Goal: Task Accomplishment & Management: Manage account settings

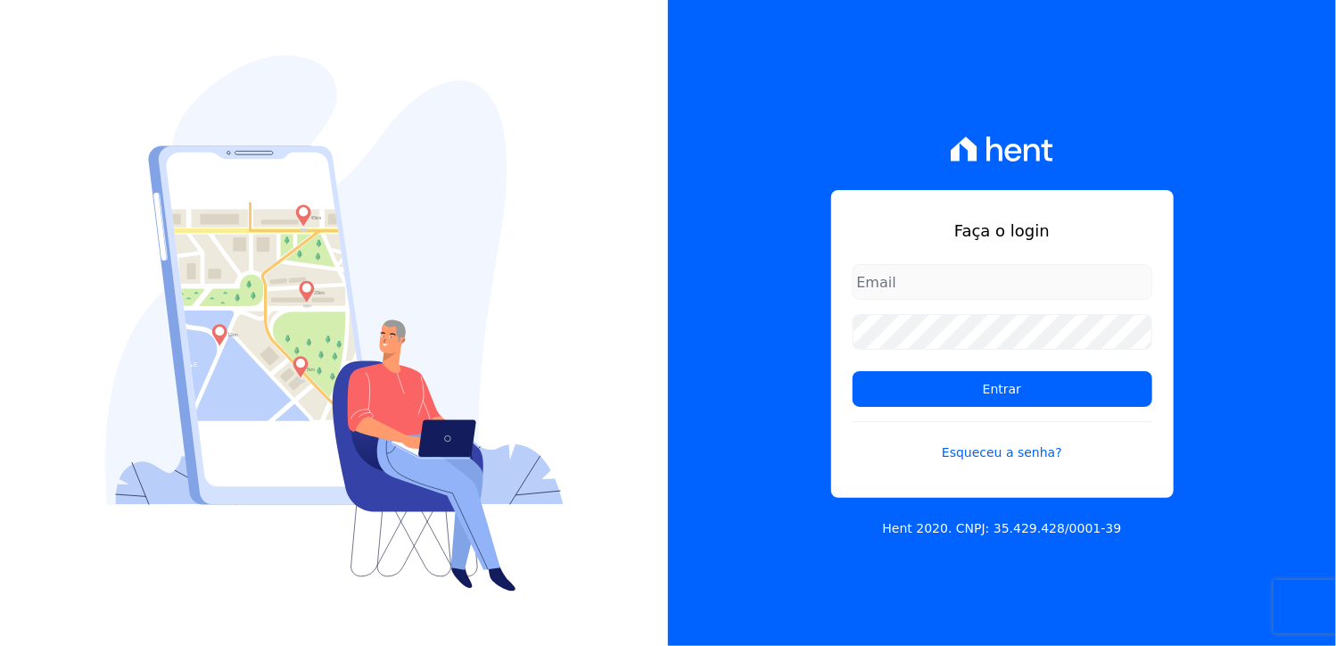
type input "[PERSON_NAME][EMAIL_ADDRESS][DOMAIN_NAME]"
click at [923, 294] on input "[PERSON_NAME][EMAIL_ADDRESS][DOMAIN_NAME]" at bounding box center [1003, 282] width 300 height 36
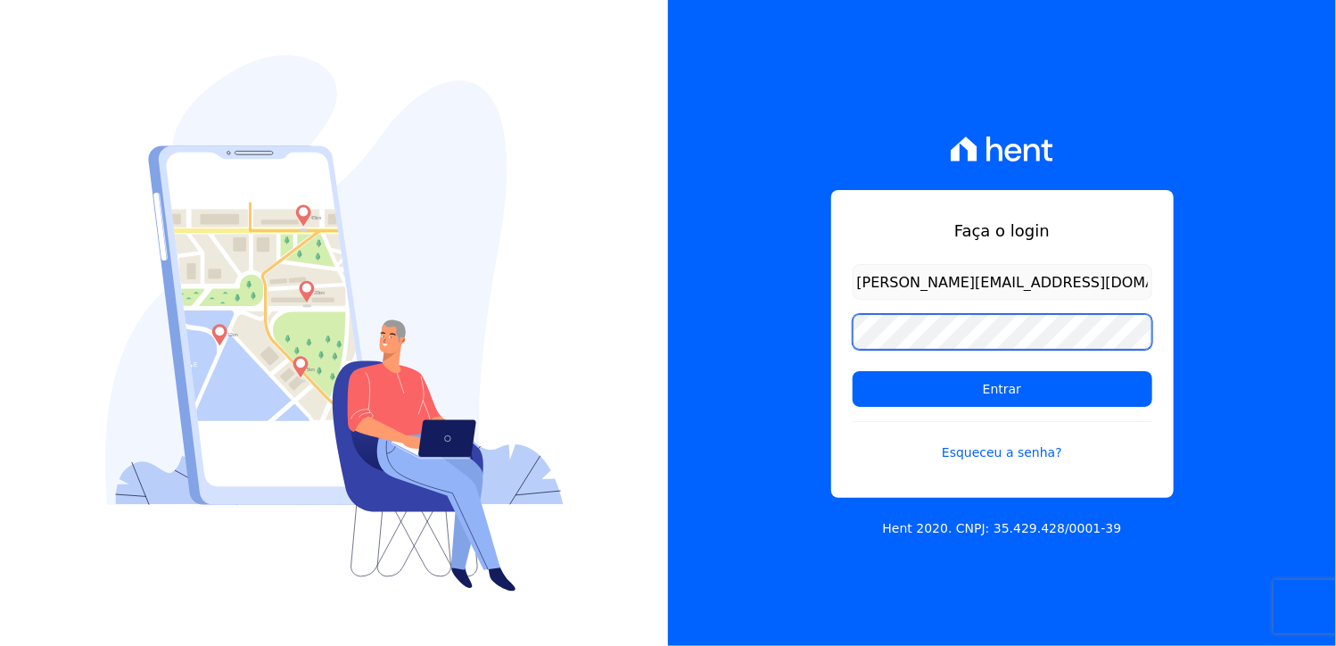
click at [794, 341] on div "Faça o login daliana.gomes@promoval.com.br Entrar Esqueceu a senha? Hent 2020. …" at bounding box center [1002, 323] width 668 height 646
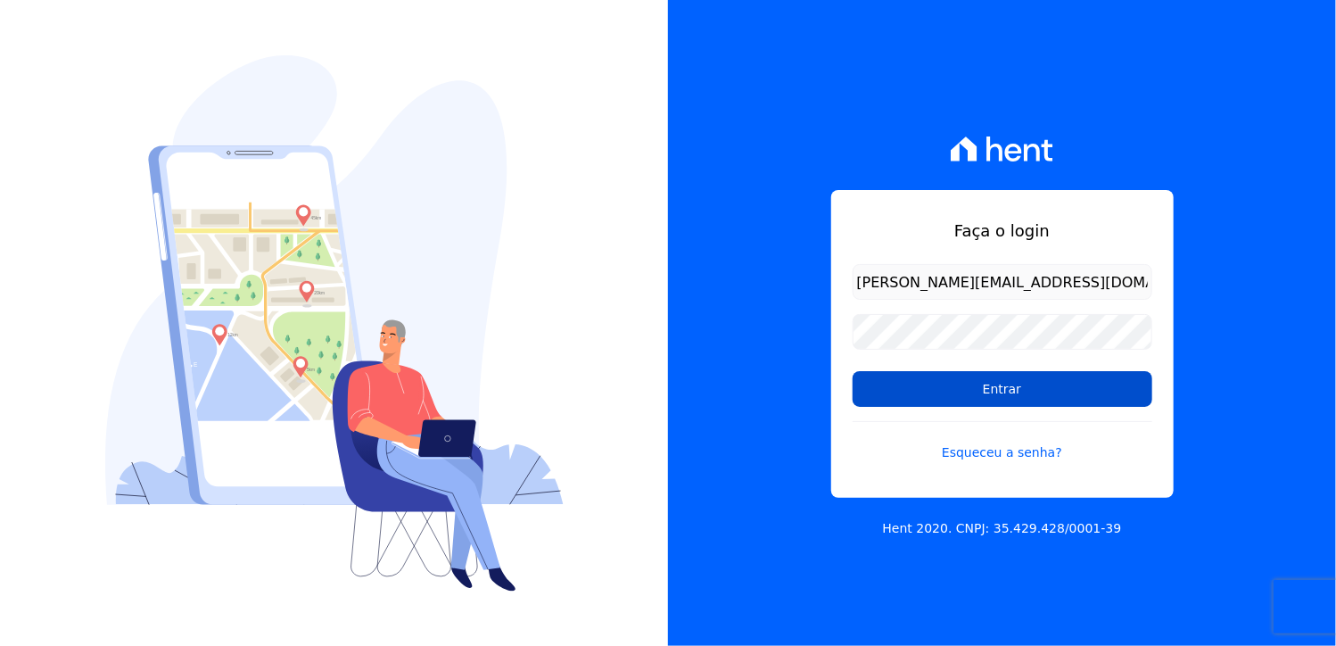
click at [869, 392] on input "Entrar" at bounding box center [1003, 389] width 300 height 36
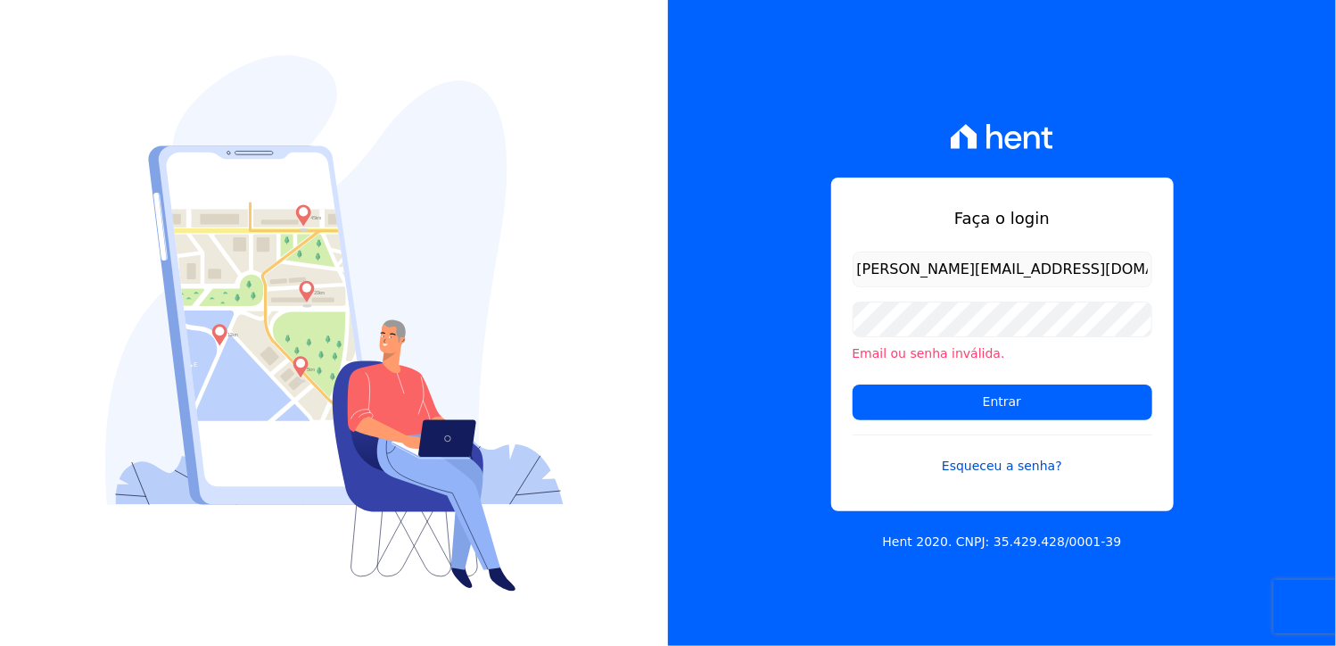
click at [980, 470] on link "Esqueceu a senha?" at bounding box center [1003, 454] width 300 height 41
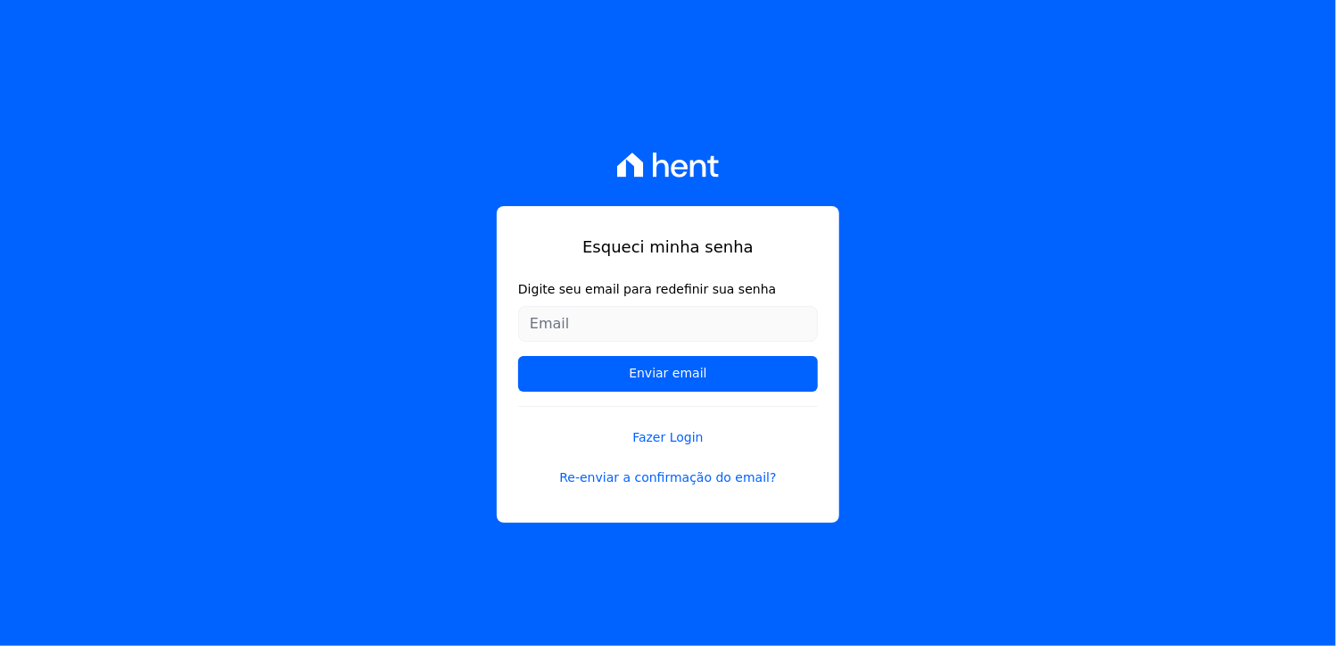
click at [606, 331] on input "Digite seu email para redefinir sua senha" at bounding box center [668, 324] width 300 height 36
type input "daliana.gomes@promoval.com.br"
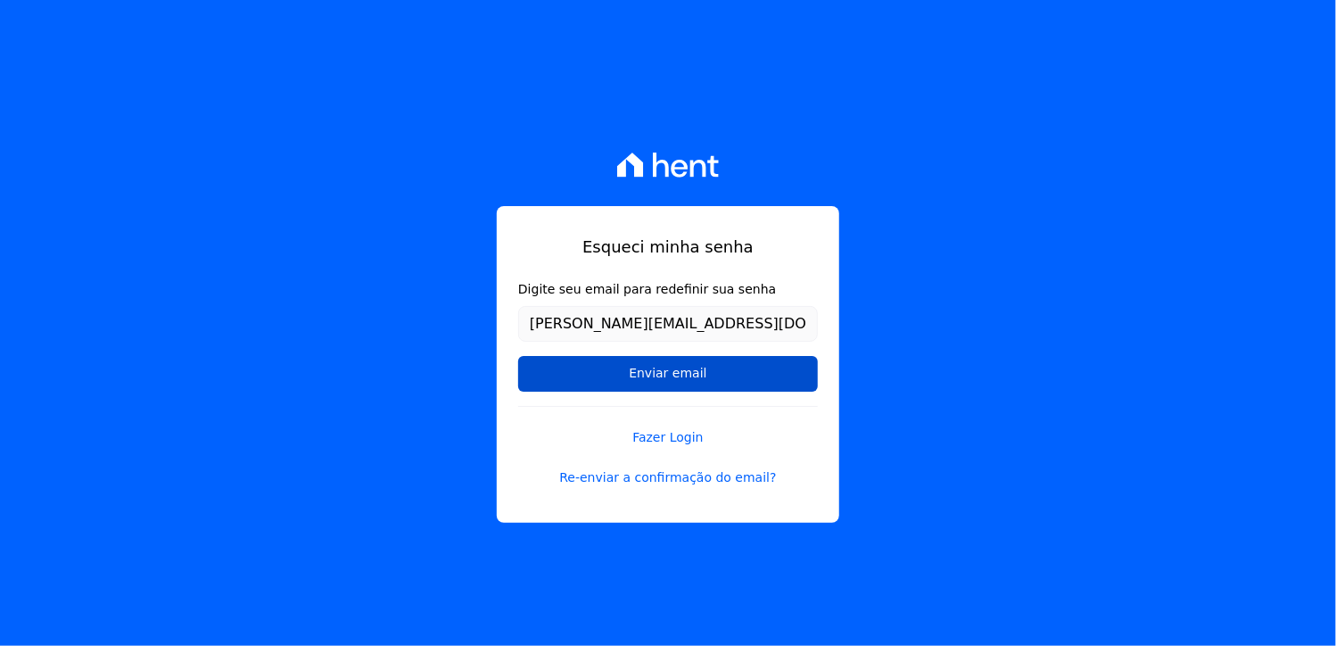
click at [621, 380] on input "Enviar email" at bounding box center [668, 374] width 300 height 36
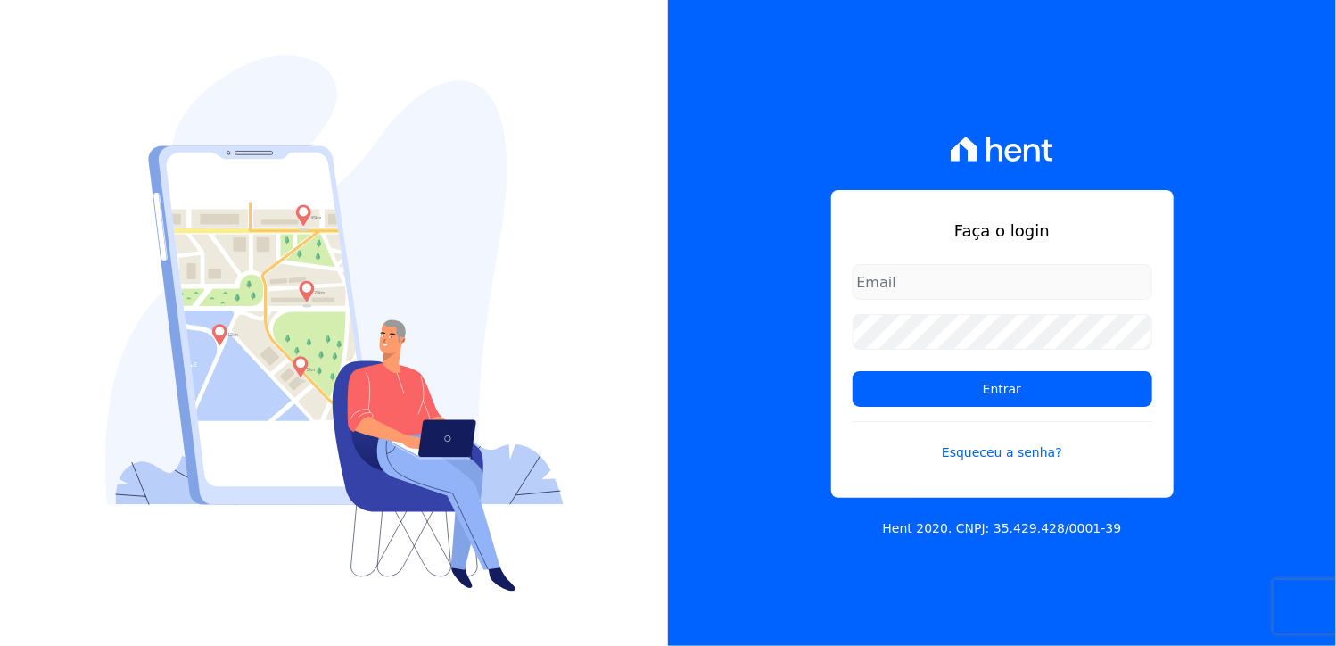
type input "daliana.gomes@promoval.com.br"
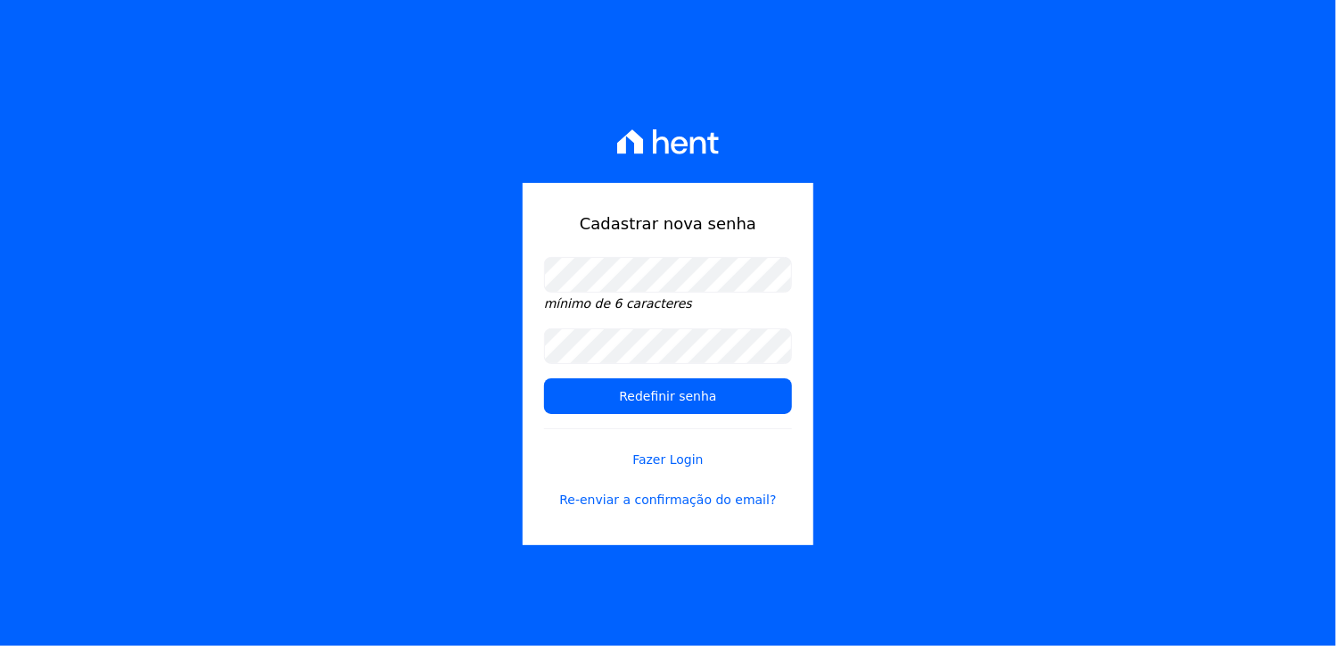
drag, startPoint x: 1155, startPoint y: 235, endPoint x: 726, endPoint y: 326, distance: 438.4
click at [1135, 238] on div "Cadastrar nova senha mínimo de 6 caracteres Redefinir senha Fazer Login Re-envi…" at bounding box center [668, 323] width 1336 height 646
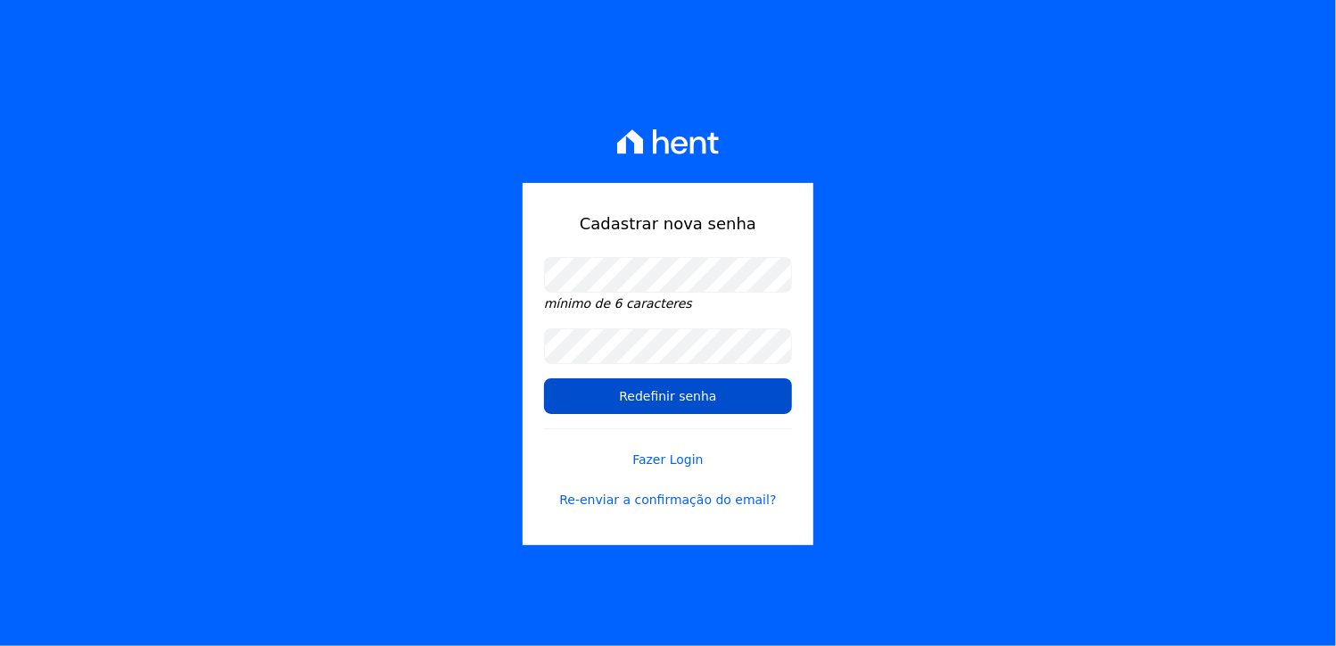
click at [571, 395] on input "Redefinir senha" at bounding box center [668, 396] width 248 height 36
click at [587, 399] on input "Redefinir senha" at bounding box center [668, 396] width 248 height 36
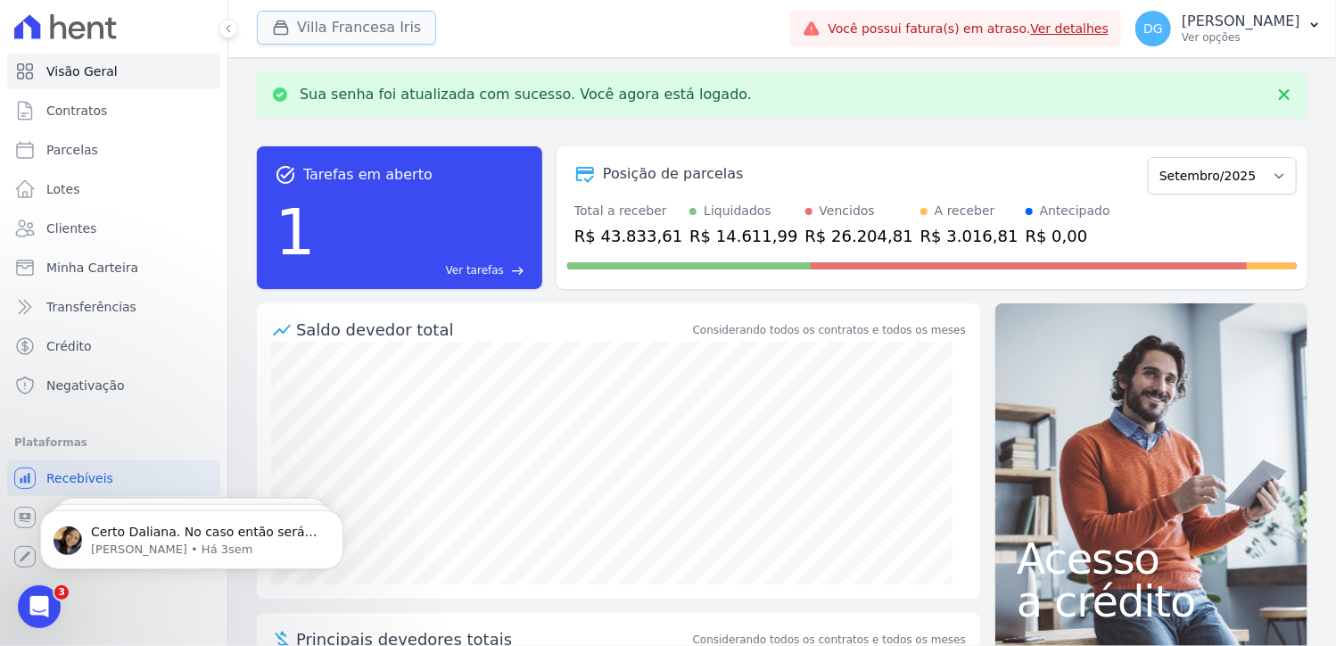
click at [384, 32] on button "Villa Francesa Iris" at bounding box center [346, 28] width 179 height 34
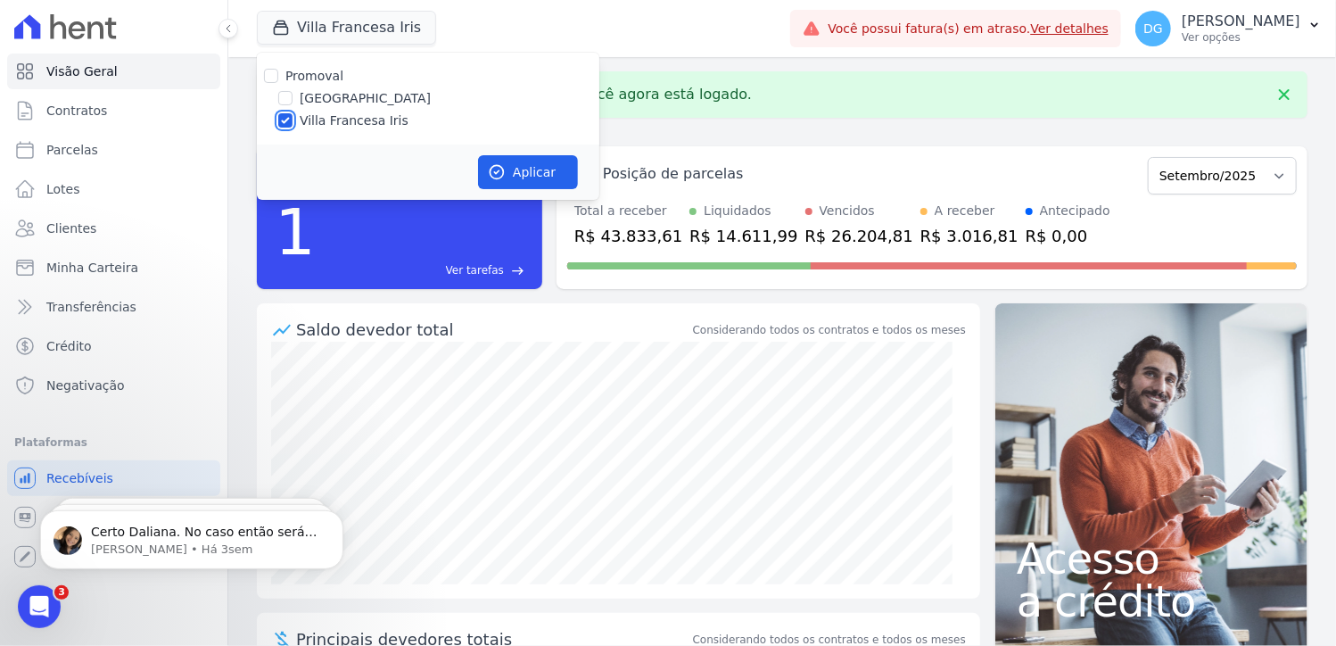
click at [289, 117] on input "Villa Francesa Iris" at bounding box center [285, 120] width 14 height 14
checkbox input "false"
click at [278, 95] on input "[GEOGRAPHIC_DATA]" at bounding box center [285, 98] width 14 height 14
checkbox input "true"
click at [504, 176] on icon "button" at bounding box center [497, 172] width 18 height 18
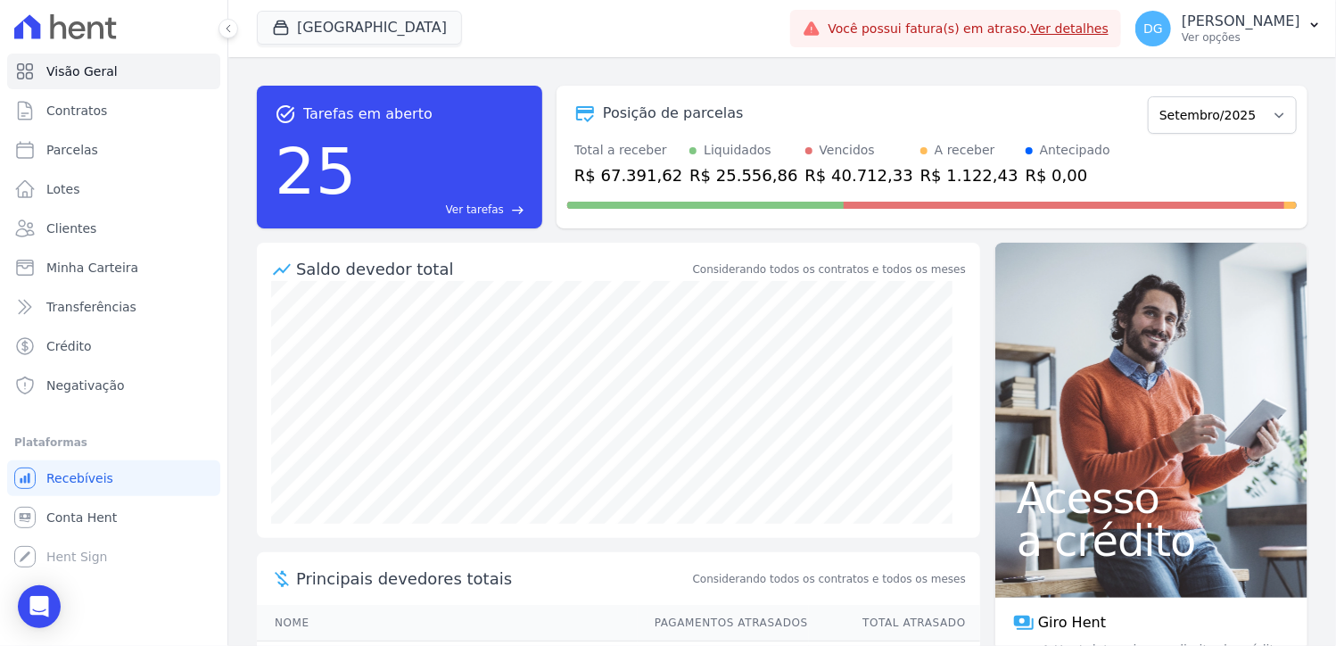
click at [1235, 30] on p "Ver opções" at bounding box center [1241, 37] width 119 height 14
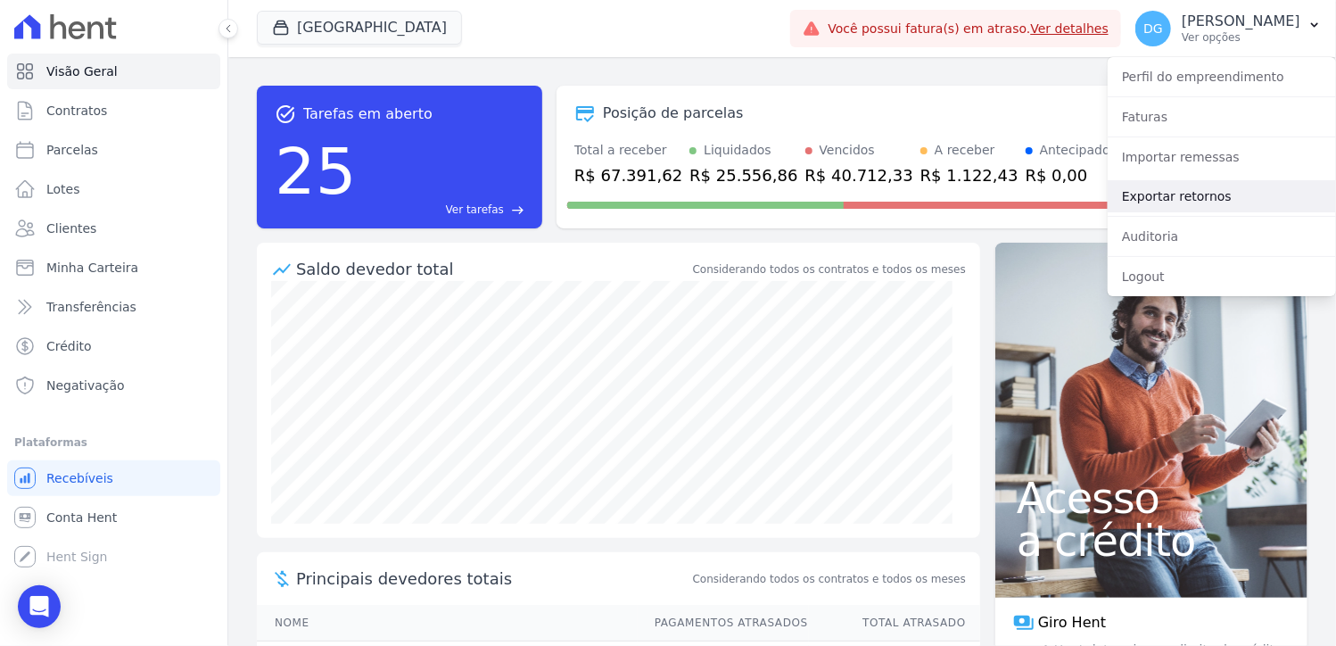
click at [1184, 199] on link "Exportar retornos" at bounding box center [1222, 196] width 228 height 32
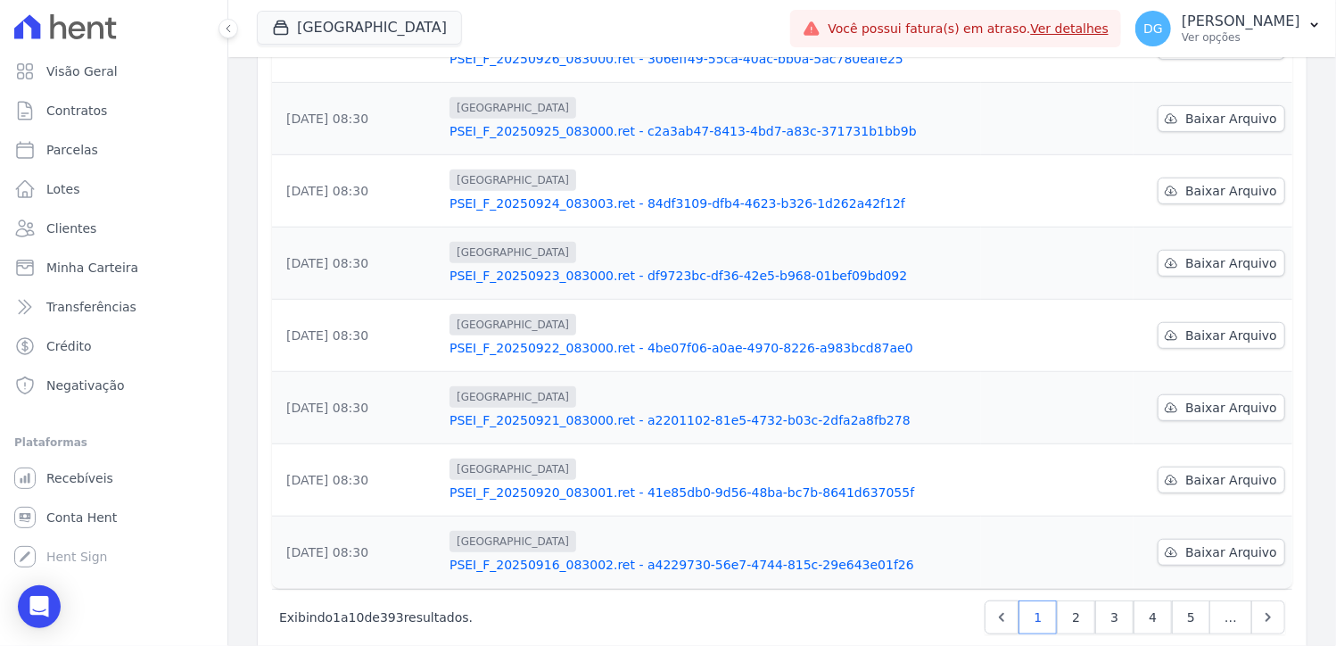
scroll to position [478, 0]
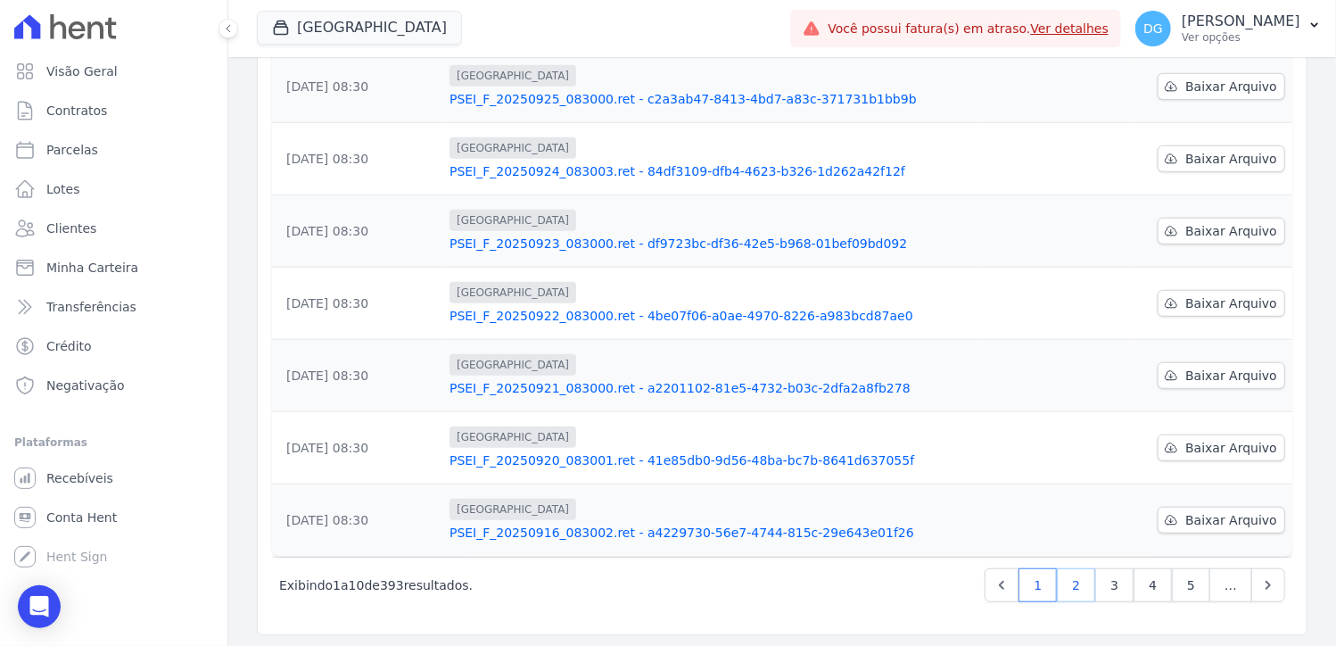
click at [1074, 591] on link "2" at bounding box center [1076, 585] width 38 height 34
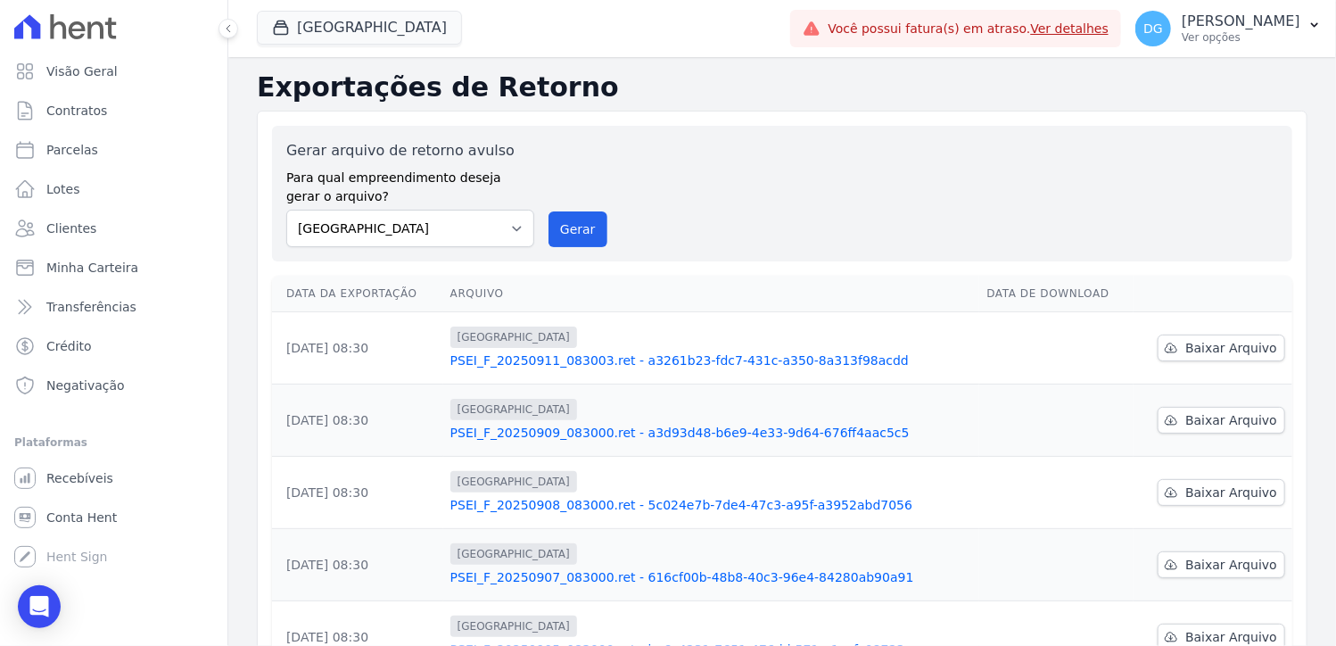
scroll to position [478, 0]
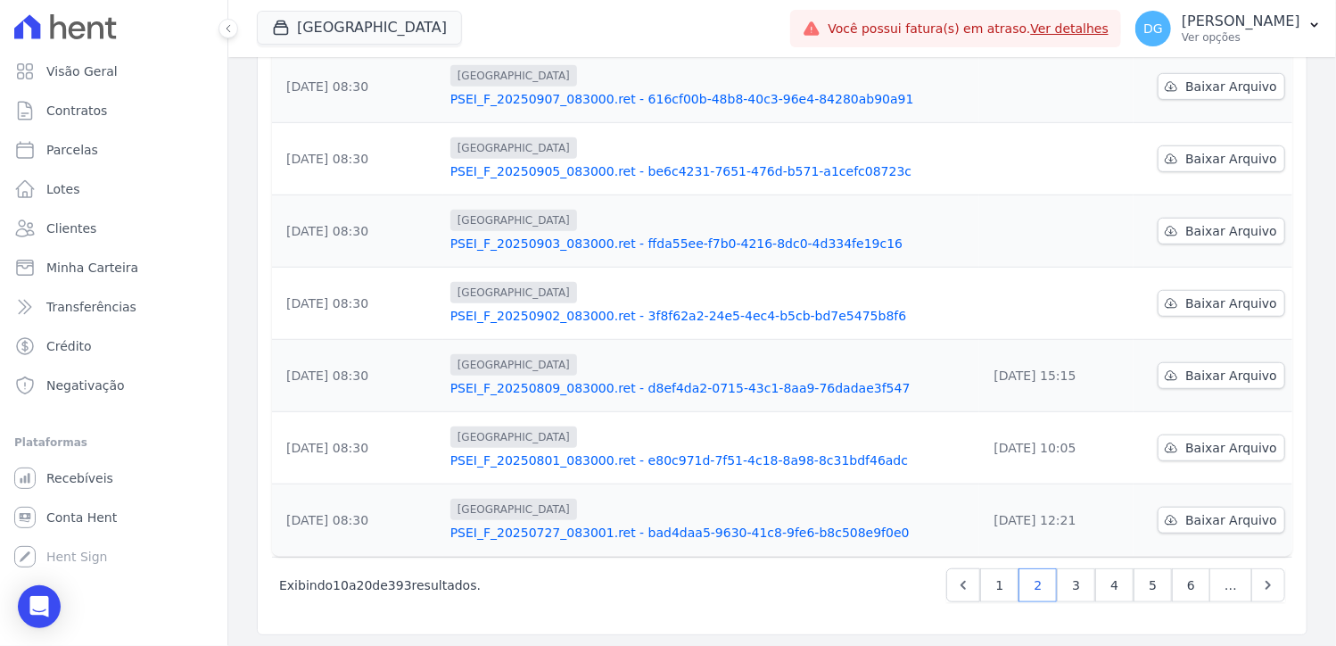
drag, startPoint x: 809, startPoint y: 619, endPoint x: 792, endPoint y: 612, distance: 18.4
click at [808, 619] on div "Gerar arquivo de retorno avulso Para qual empreendimento deseja gerar o arquivo…" at bounding box center [782, 134] width 1051 height 1002
click at [1187, 304] on span "Baixar Arquivo" at bounding box center [1231, 303] width 92 height 18
click at [1243, 232] on span "Baixar Arquivo" at bounding box center [1231, 231] width 92 height 18
click at [1247, 157] on span "Baixar Arquivo" at bounding box center [1231, 159] width 92 height 18
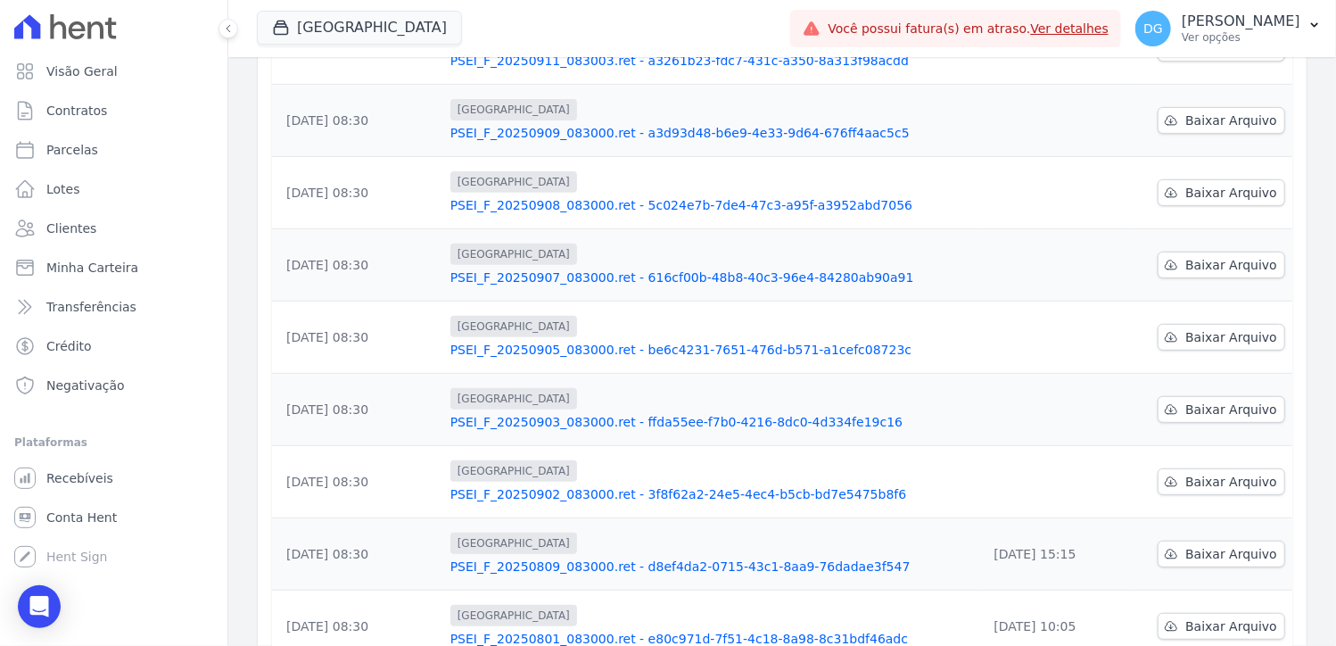
scroll to position [300, 0]
click at [1189, 267] on span "Baixar Arquivo" at bounding box center [1231, 265] width 92 height 18
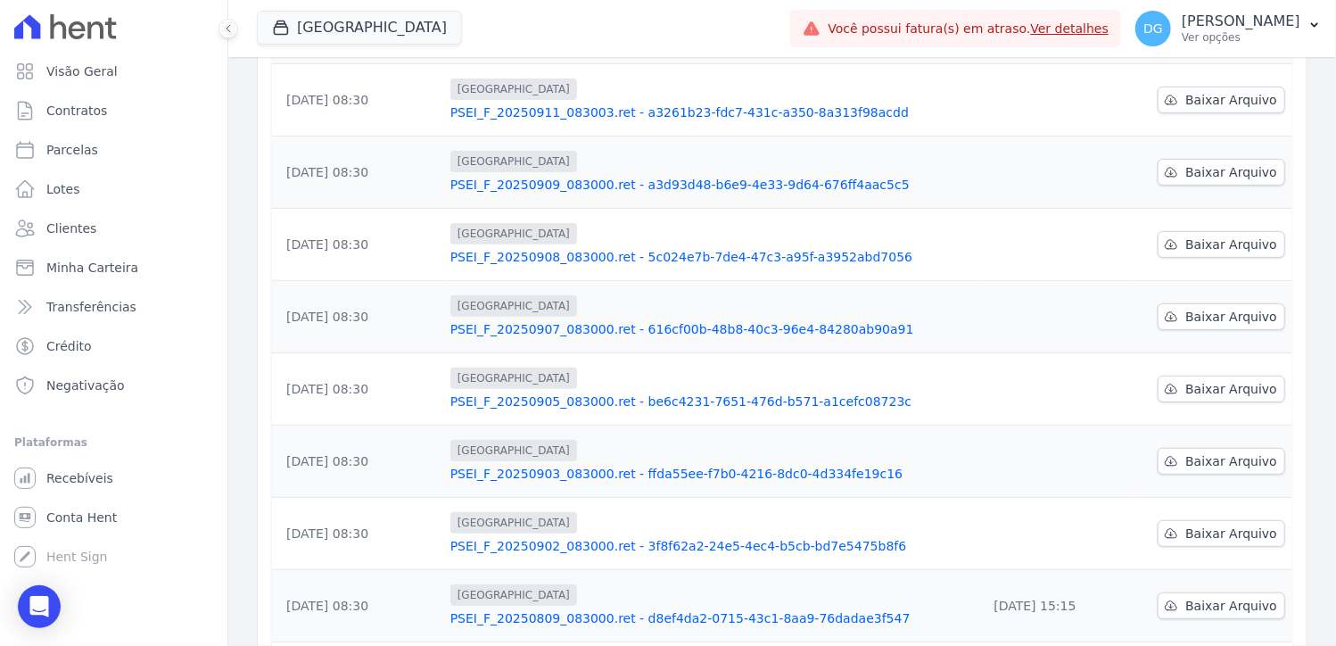
scroll to position [246, 0]
click at [1206, 251] on span "Baixar Arquivo" at bounding box center [1231, 246] width 92 height 18
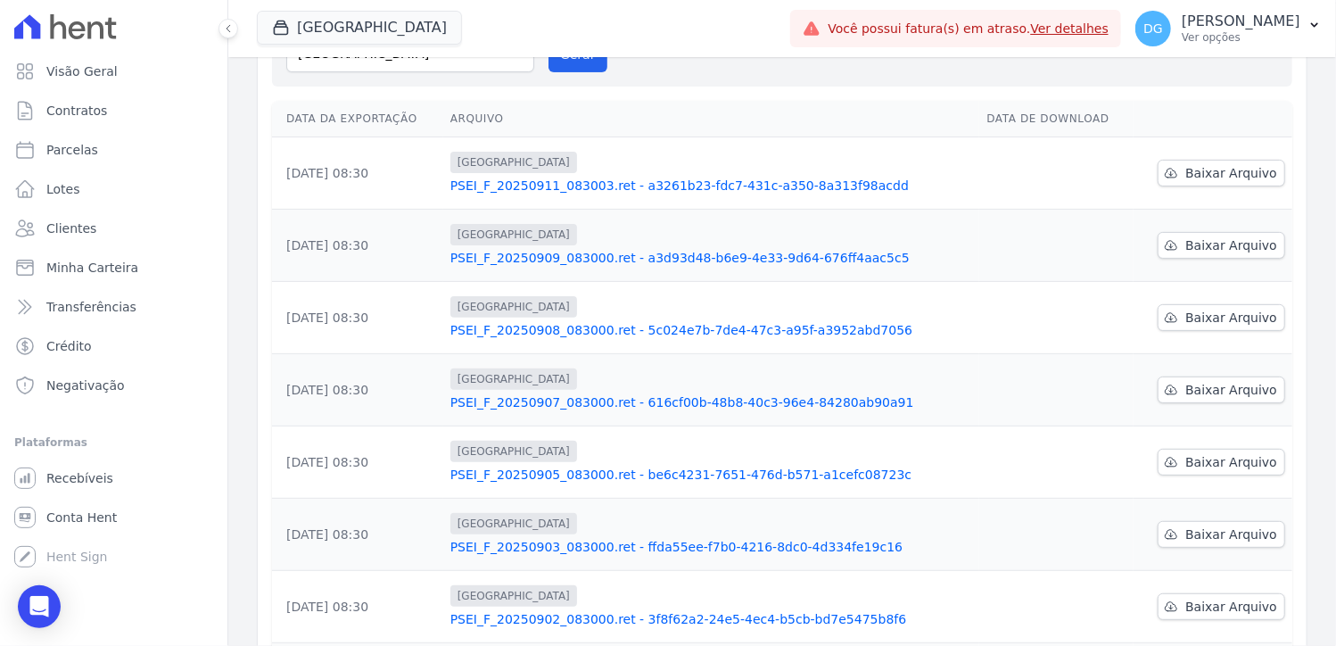
scroll to position [168, 0]
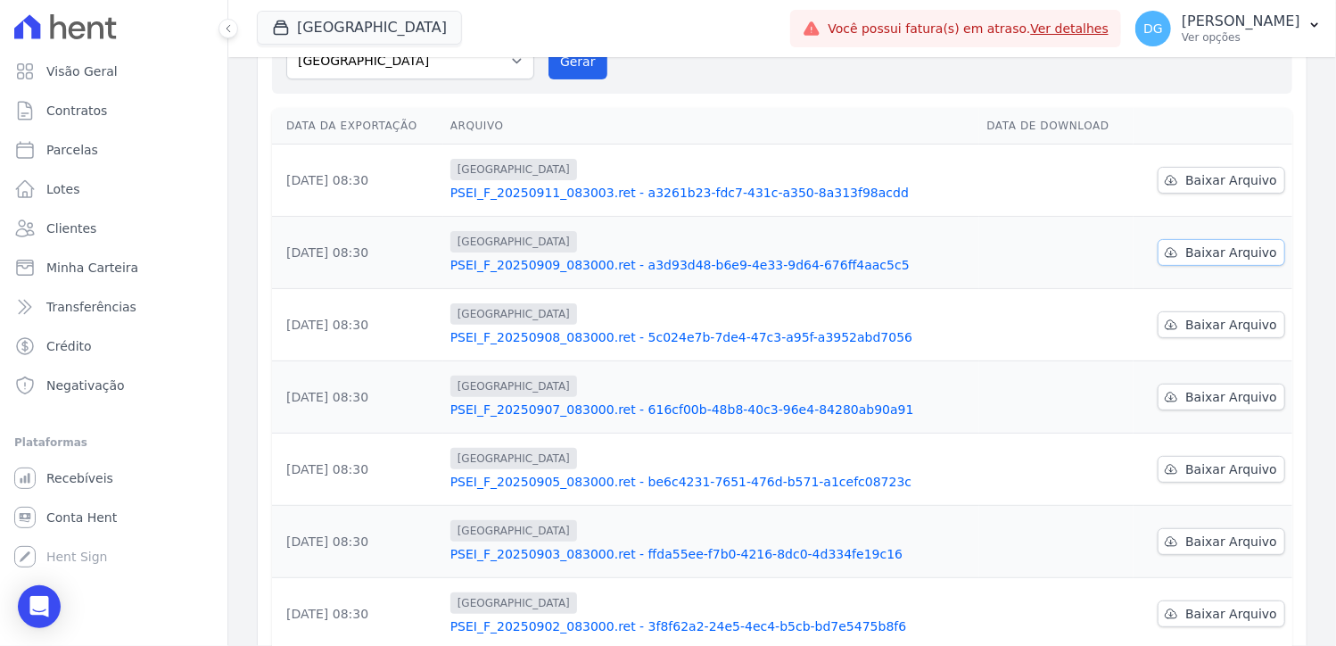
click at [1210, 260] on span "Baixar Arquivo" at bounding box center [1231, 252] width 92 height 18
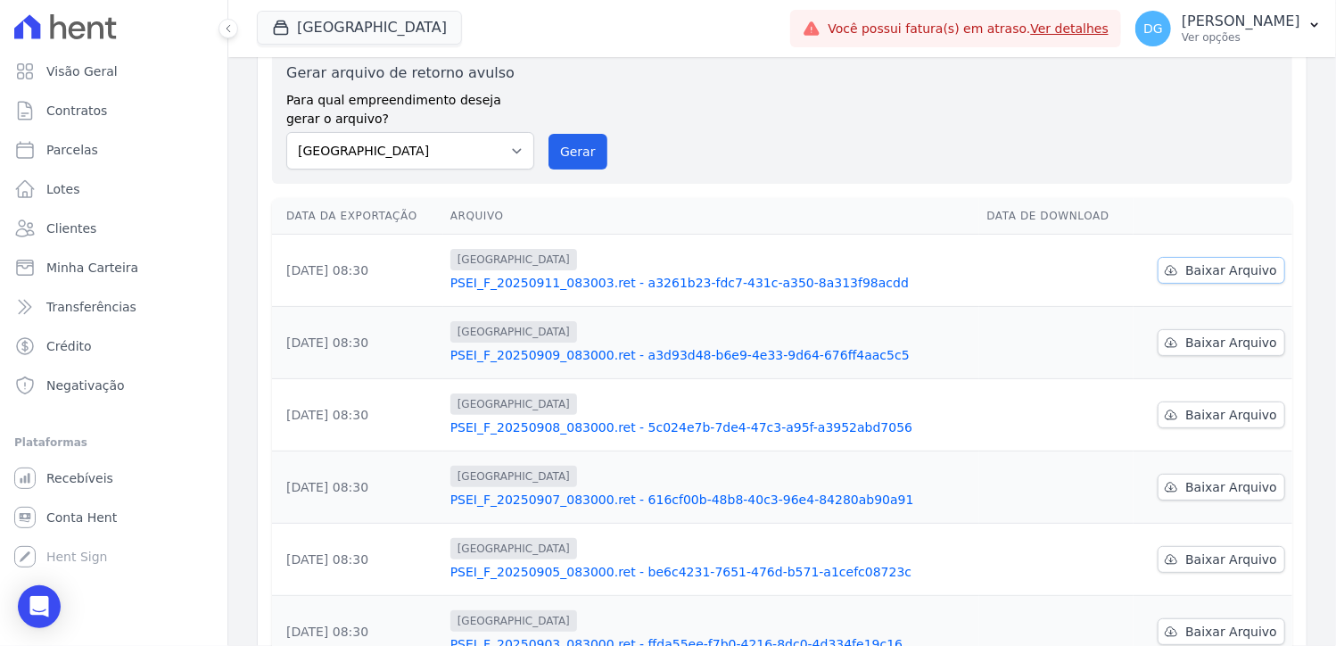
scroll to position [76, 0]
click at [1224, 271] on span "Baixar Arquivo" at bounding box center [1231, 272] width 92 height 18
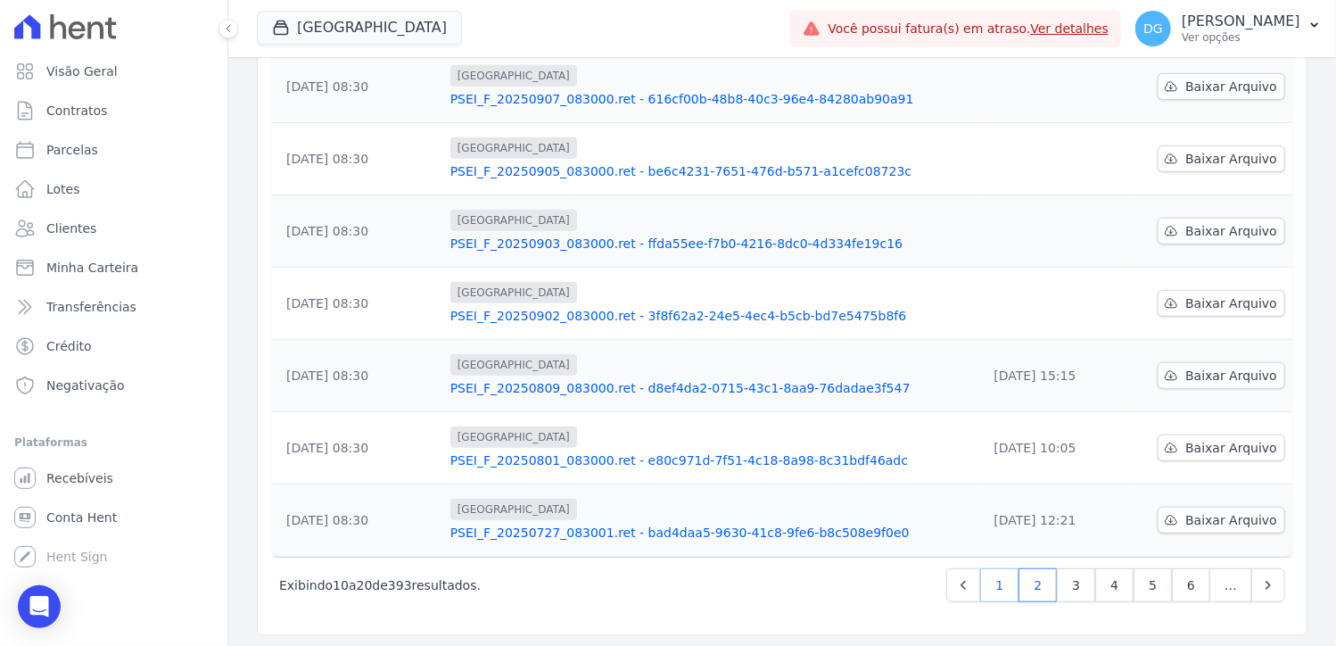
click at [1005, 579] on link "1" at bounding box center [999, 585] width 38 height 34
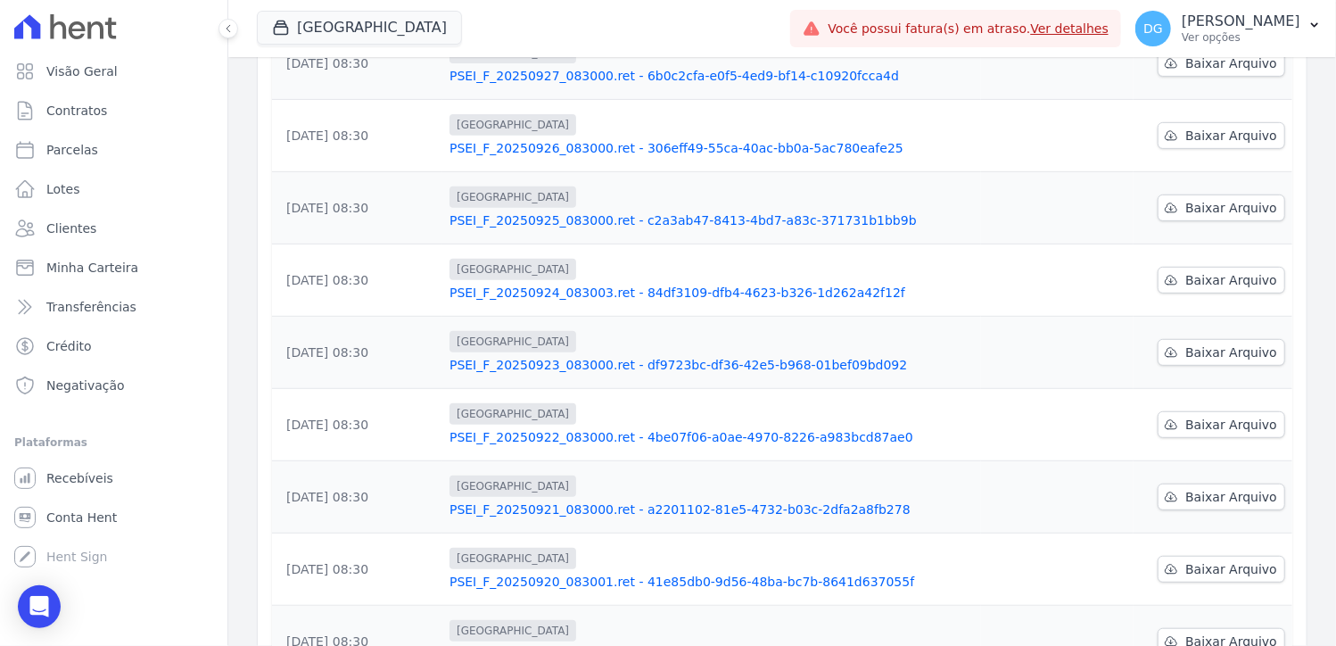
scroll to position [478, 0]
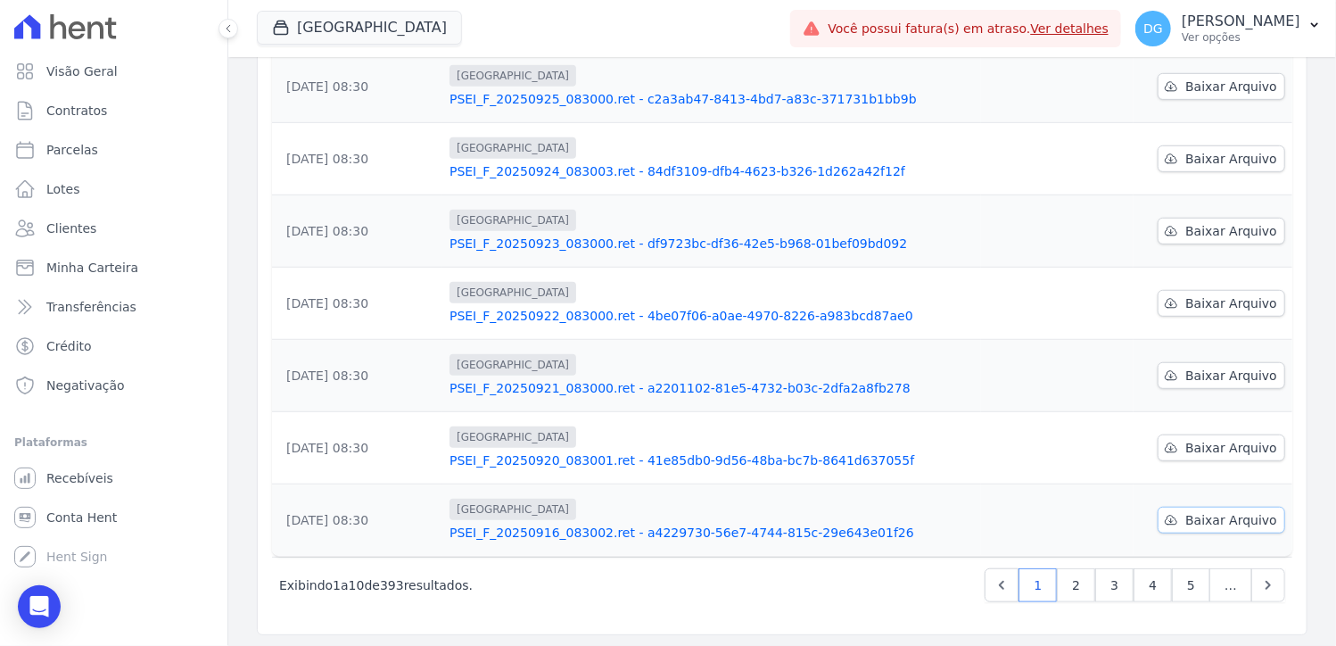
click at [1215, 511] on span "Baixar Arquivo" at bounding box center [1231, 520] width 92 height 18
click at [1241, 439] on span "Baixar Arquivo" at bounding box center [1231, 448] width 92 height 18
click at [1258, 370] on span "Baixar Arquivo" at bounding box center [1231, 376] width 92 height 18
click at [1255, 370] on span "Baixar Arquivo" at bounding box center [1231, 376] width 92 height 18
click at [1261, 294] on span "Baixar Arquivo" at bounding box center [1231, 303] width 92 height 18
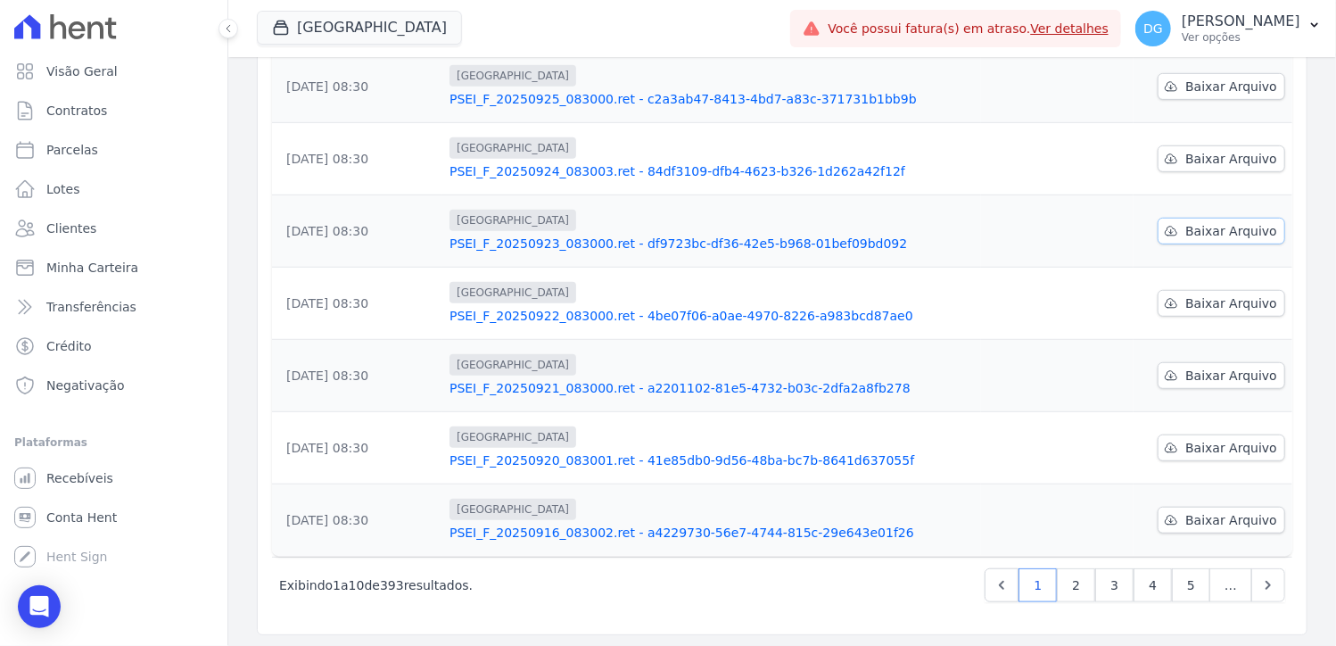
click at [1249, 227] on span "Baixar Arquivo" at bounding box center [1231, 231] width 92 height 18
click at [1258, 158] on span "Baixar Arquivo" at bounding box center [1231, 159] width 92 height 18
click at [1258, 85] on span "Baixar Arquivo" at bounding box center [1231, 87] width 92 height 18
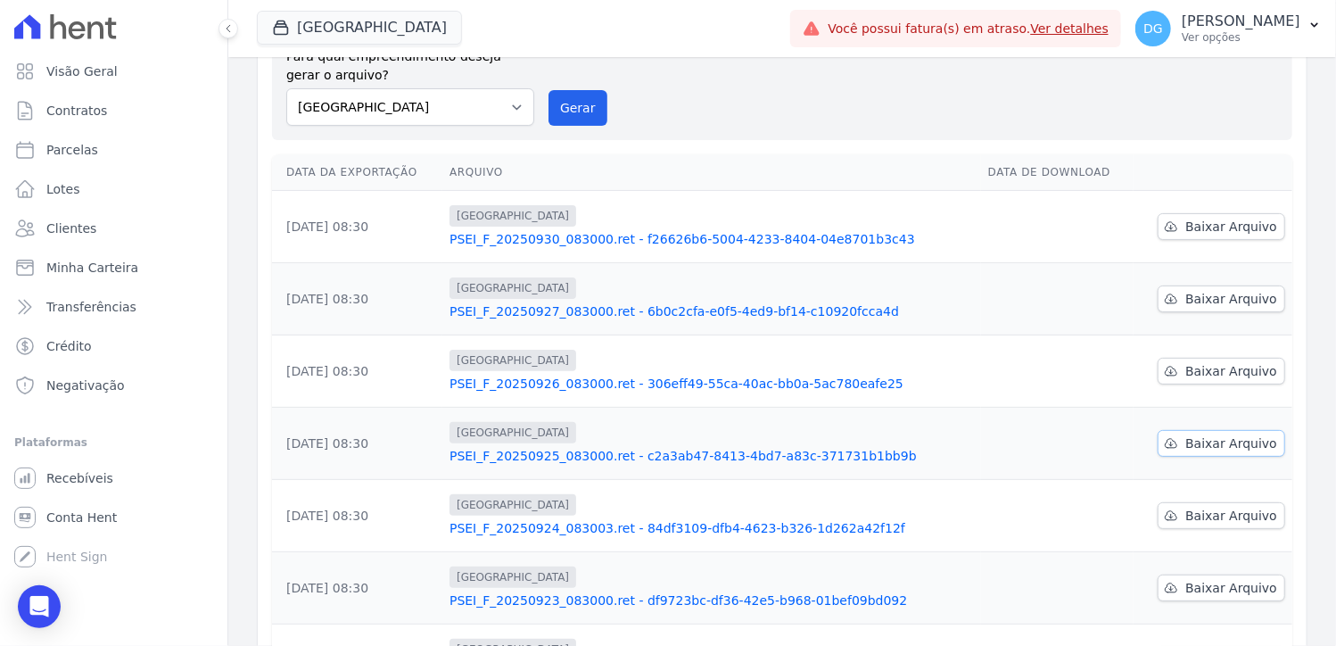
scroll to position [32, 0]
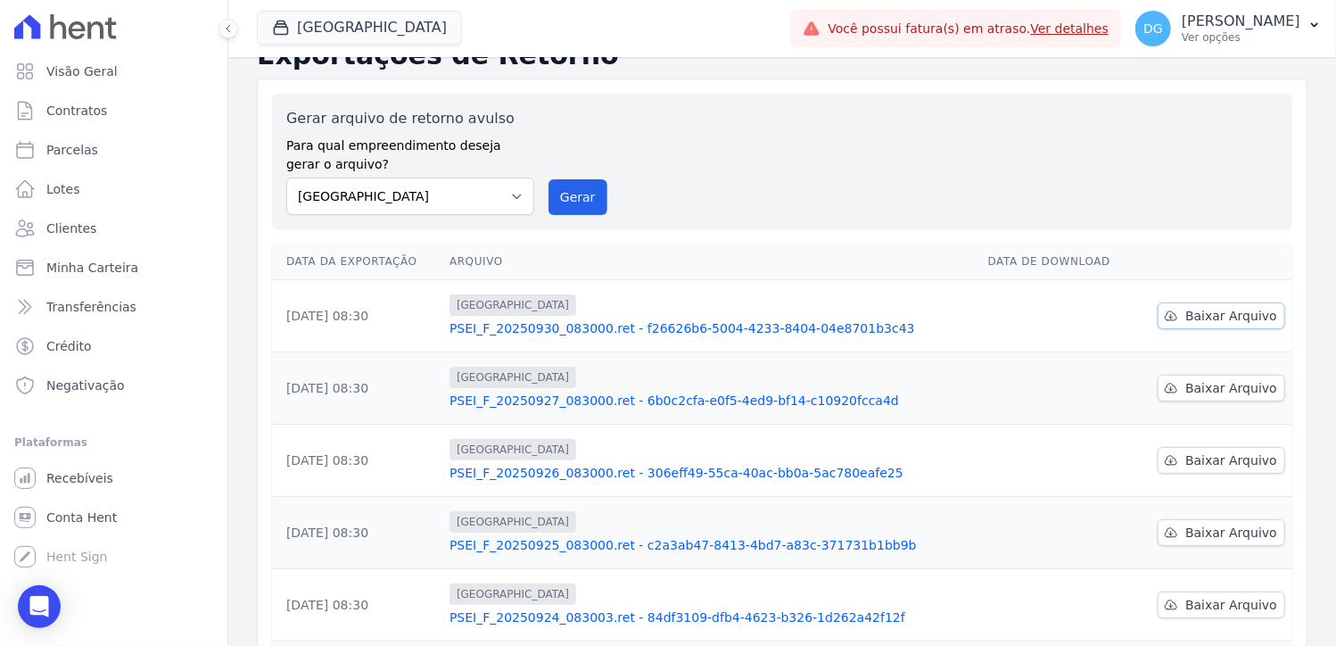
click at [1256, 317] on span "Baixar Arquivo" at bounding box center [1231, 316] width 92 height 18
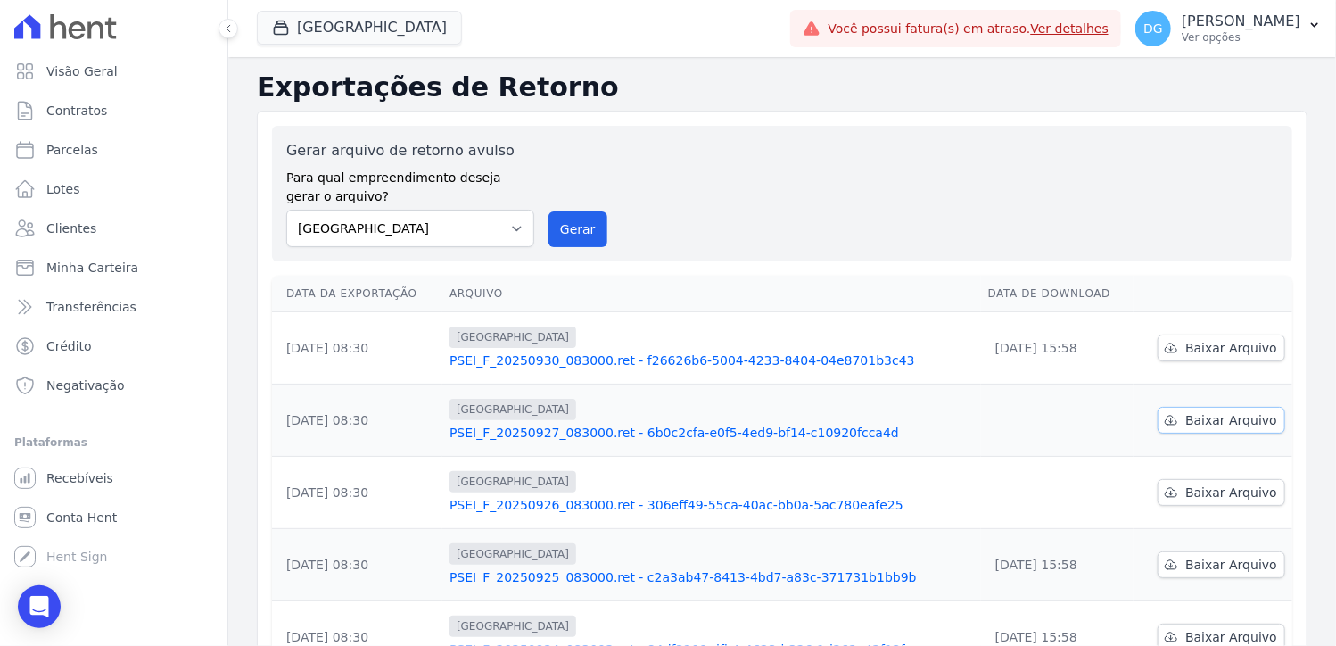
click at [1188, 416] on span "Baixar Arquivo" at bounding box center [1231, 420] width 92 height 18
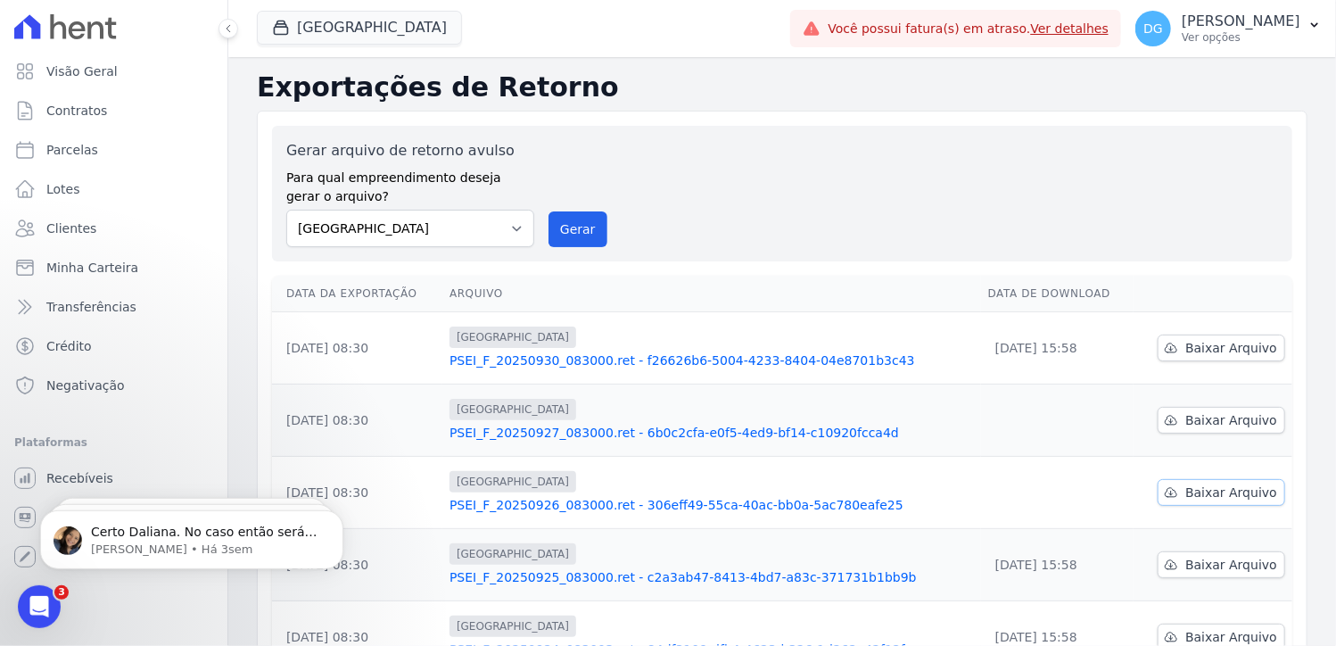
click at [1248, 492] on span "Baixar Arquivo" at bounding box center [1231, 492] width 92 height 18
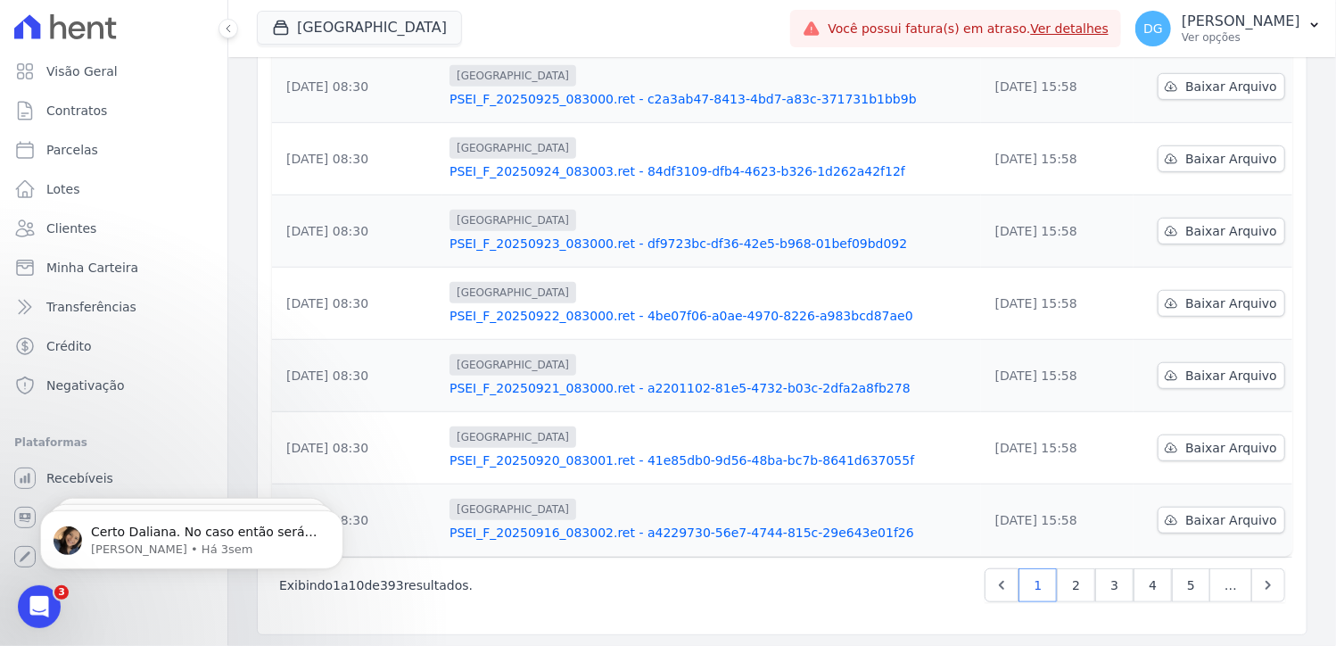
scroll to position [121, 0]
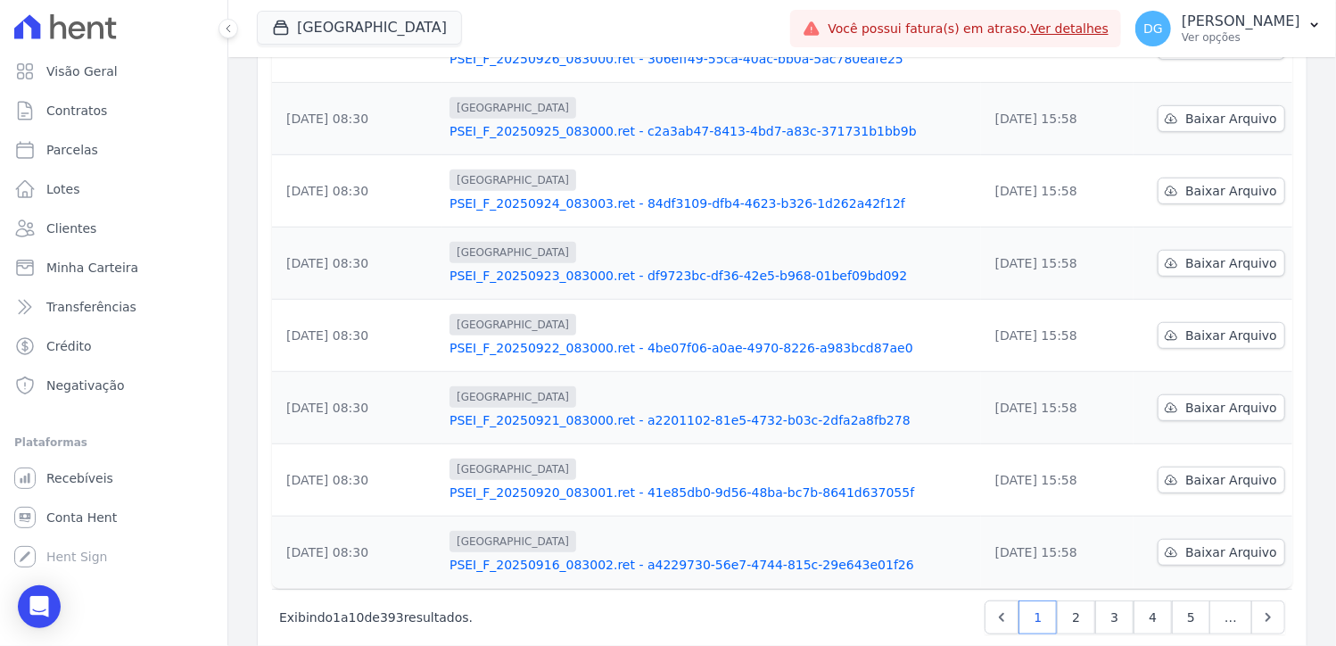
scroll to position [478, 0]
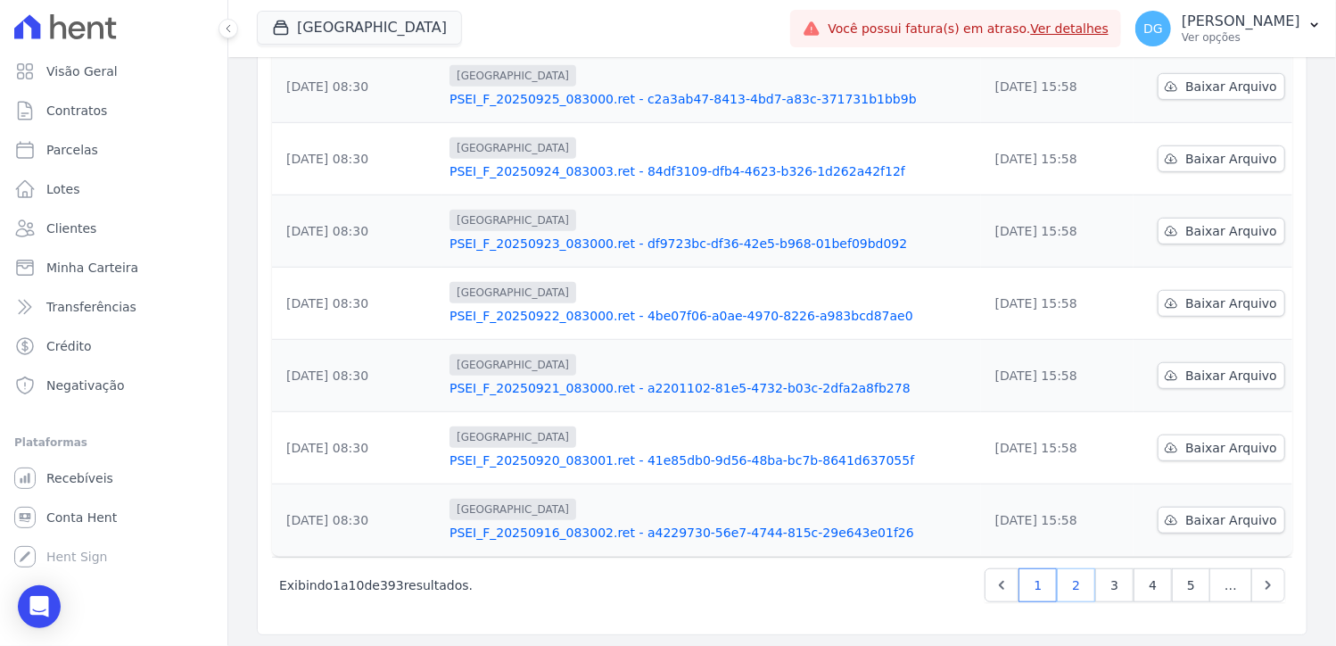
click at [1073, 578] on link "2" at bounding box center [1076, 585] width 38 height 34
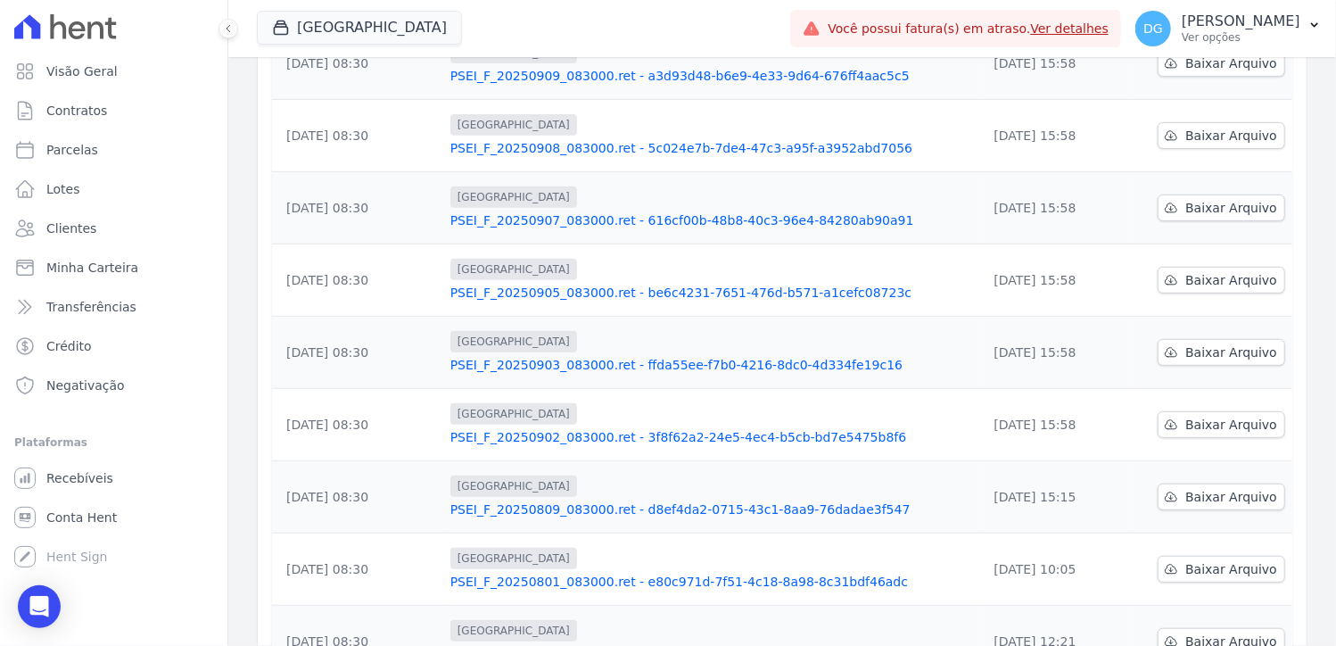
scroll to position [478, 0]
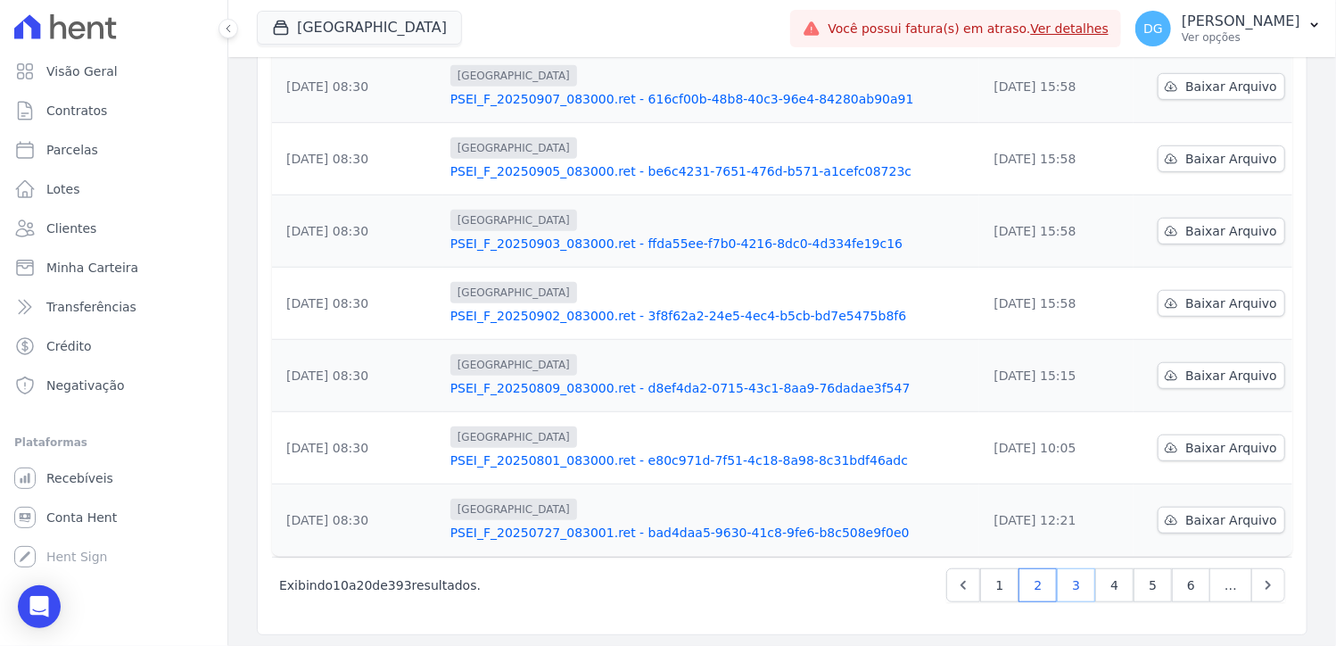
click at [1072, 582] on link "3" at bounding box center [1076, 585] width 38 height 34
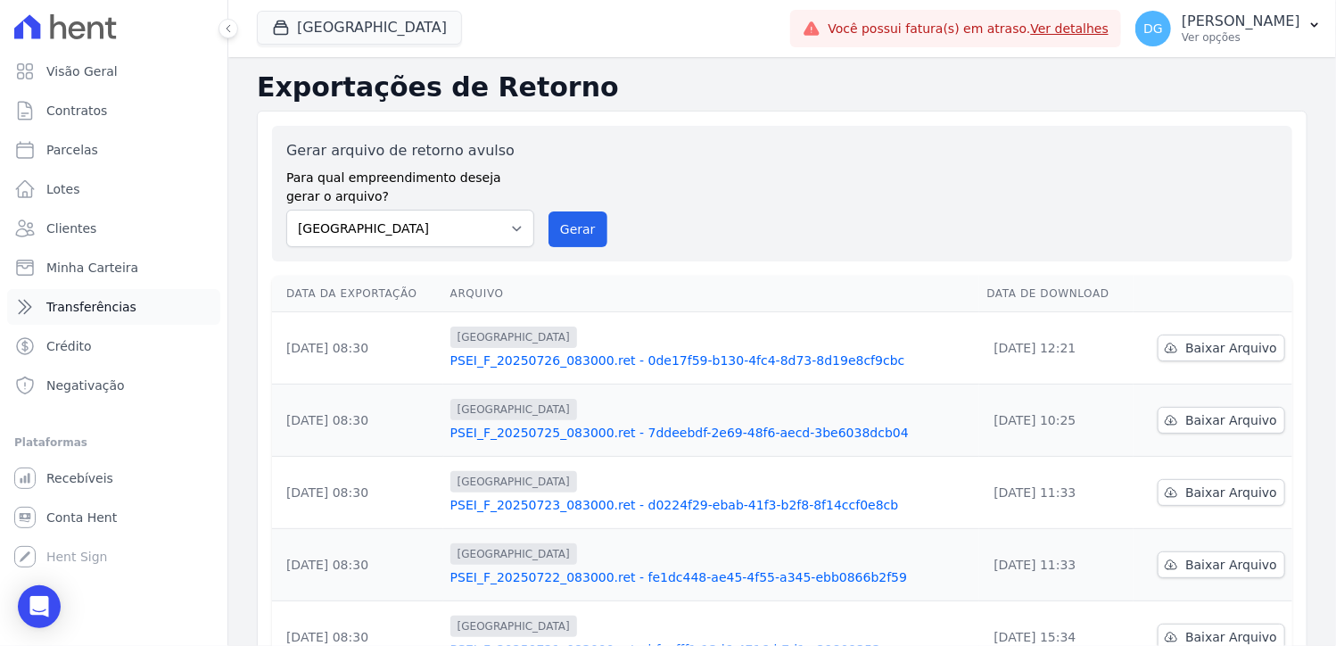
click at [96, 319] on link "Transferências" at bounding box center [113, 307] width 213 height 36
click at [75, 348] on span "Crédito" at bounding box center [68, 346] width 45 height 18
click at [78, 483] on span "Recebíveis" at bounding box center [79, 478] width 67 height 18
click at [82, 309] on span "Transferências" at bounding box center [91, 307] width 90 height 18
click at [92, 270] on span "Minha Carteira" at bounding box center [92, 268] width 92 height 18
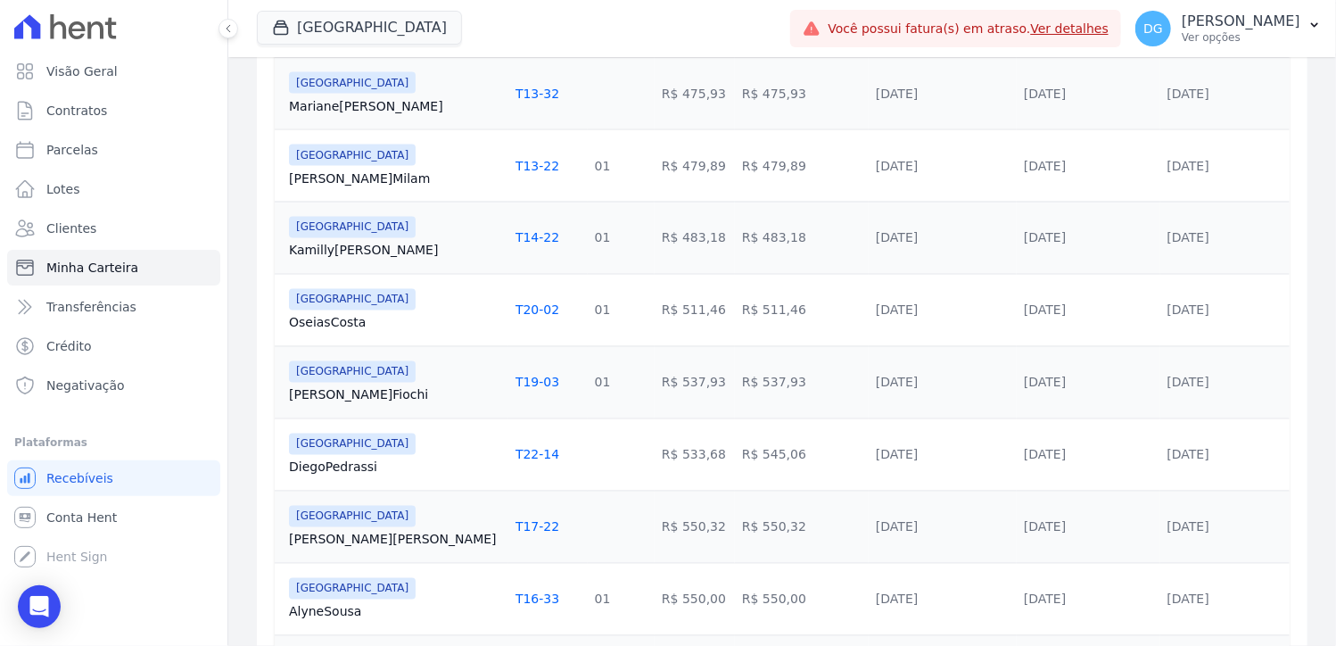
scroll to position [1740, 0]
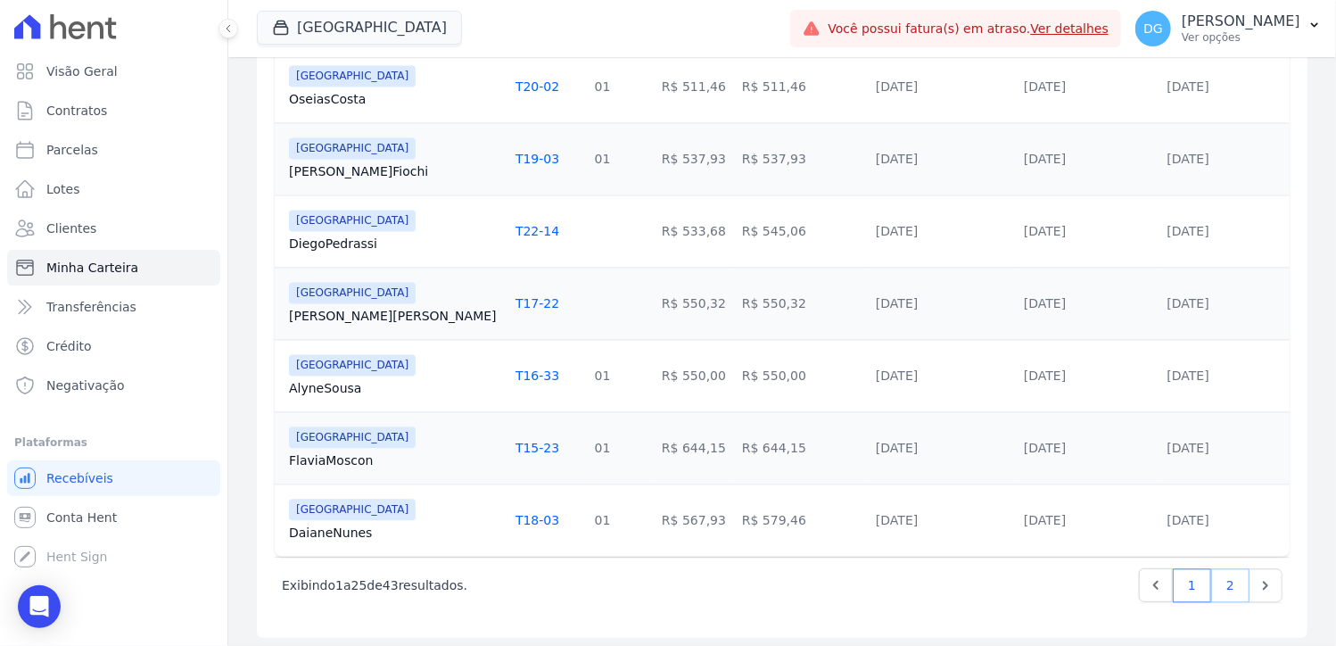
click at [1220, 570] on link "2" at bounding box center [1230, 585] width 38 height 34
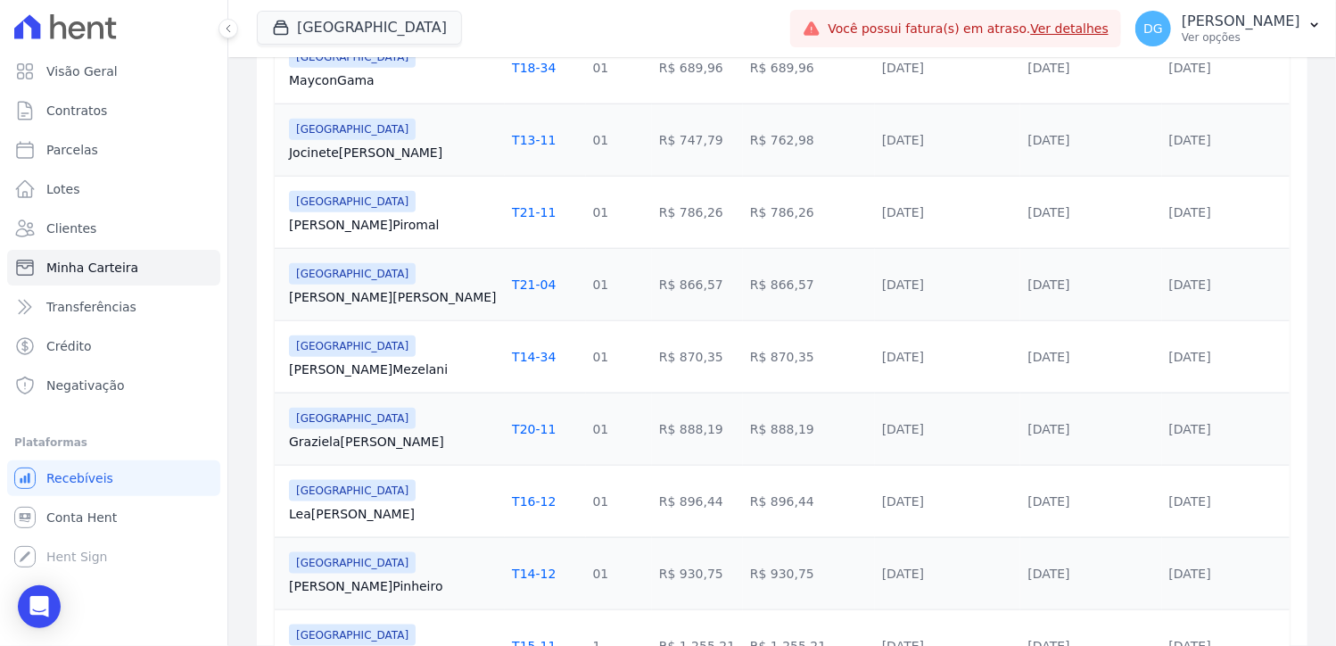
scroll to position [1235, 0]
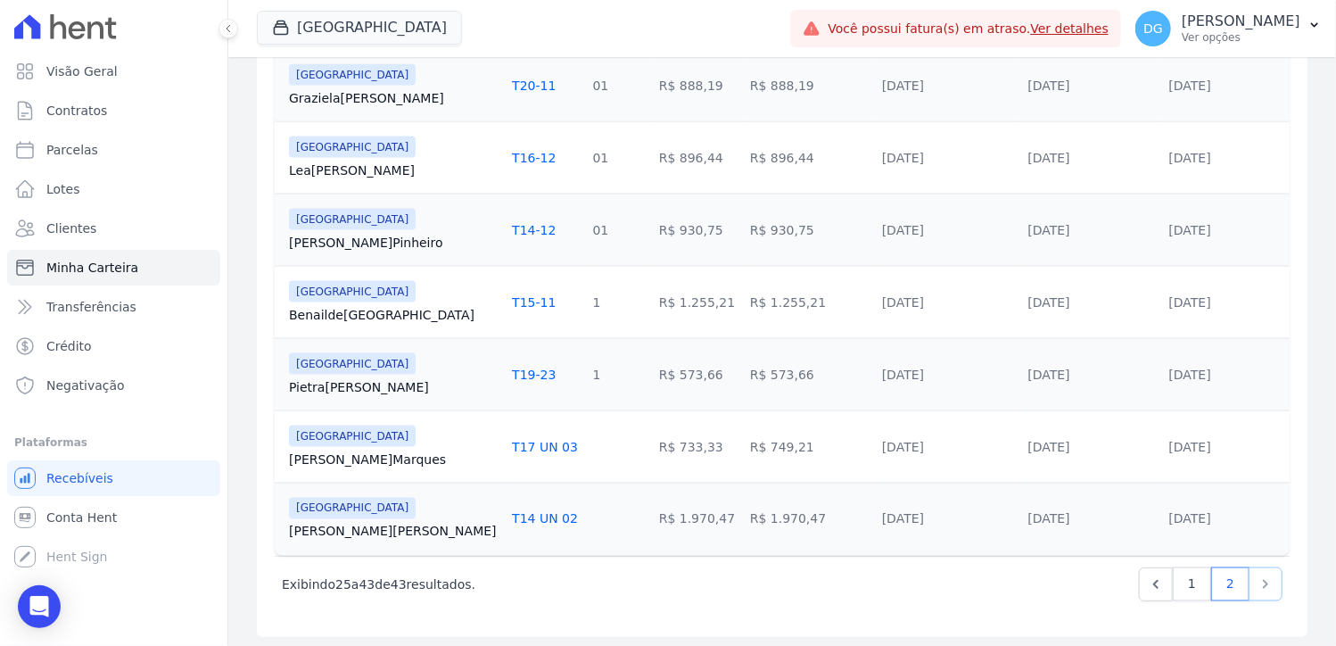
click at [1258, 586] on icon "Next" at bounding box center [1266, 584] width 18 height 18
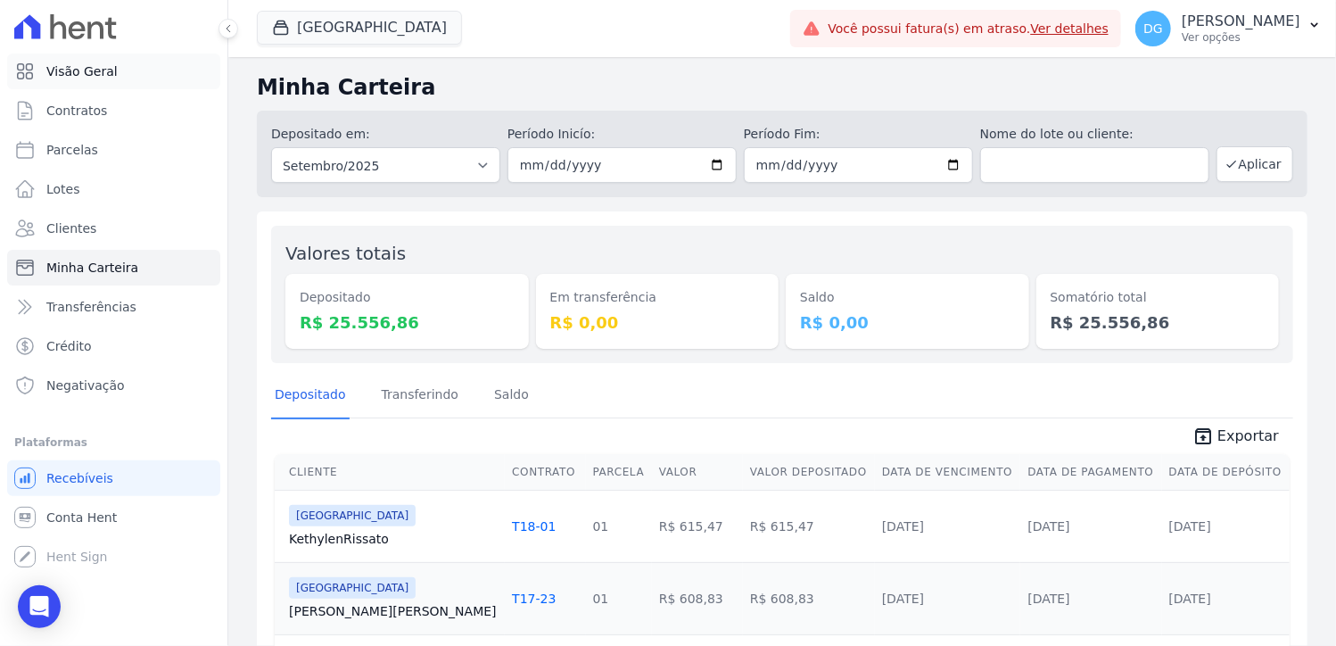
click at [71, 62] on span "Visão Geral" at bounding box center [81, 71] width 71 height 18
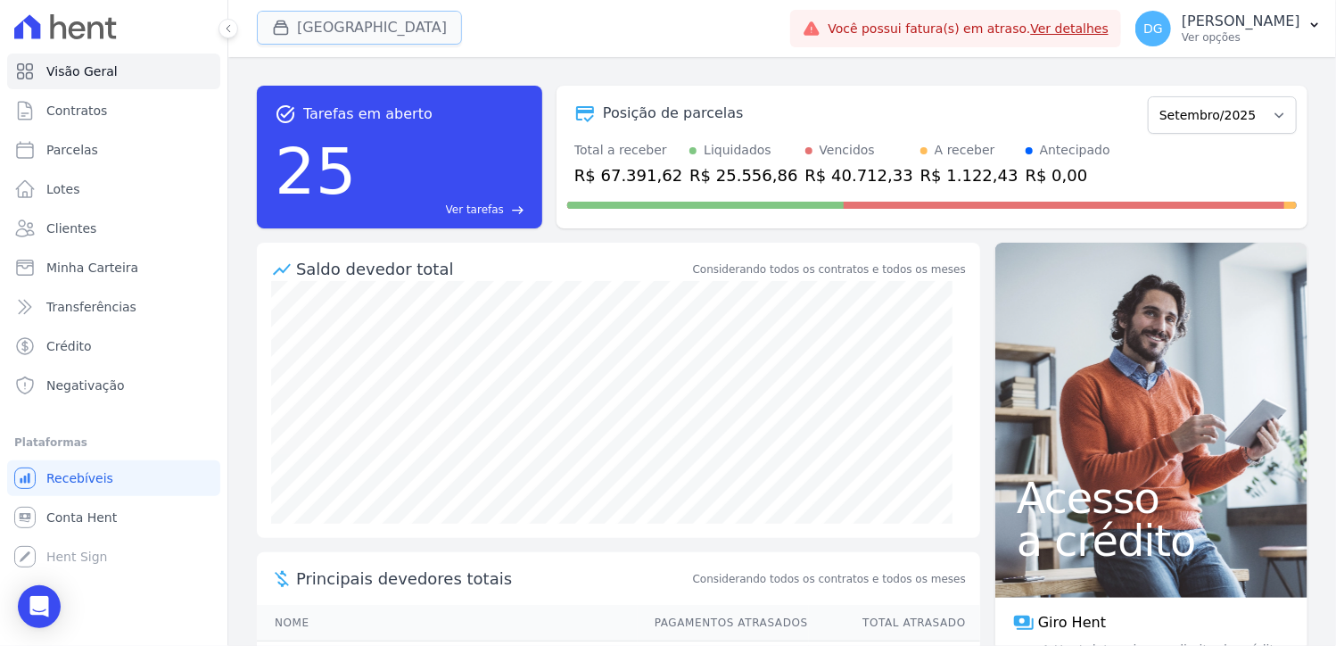
click at [310, 24] on button "[GEOGRAPHIC_DATA]" at bounding box center [359, 28] width 205 height 34
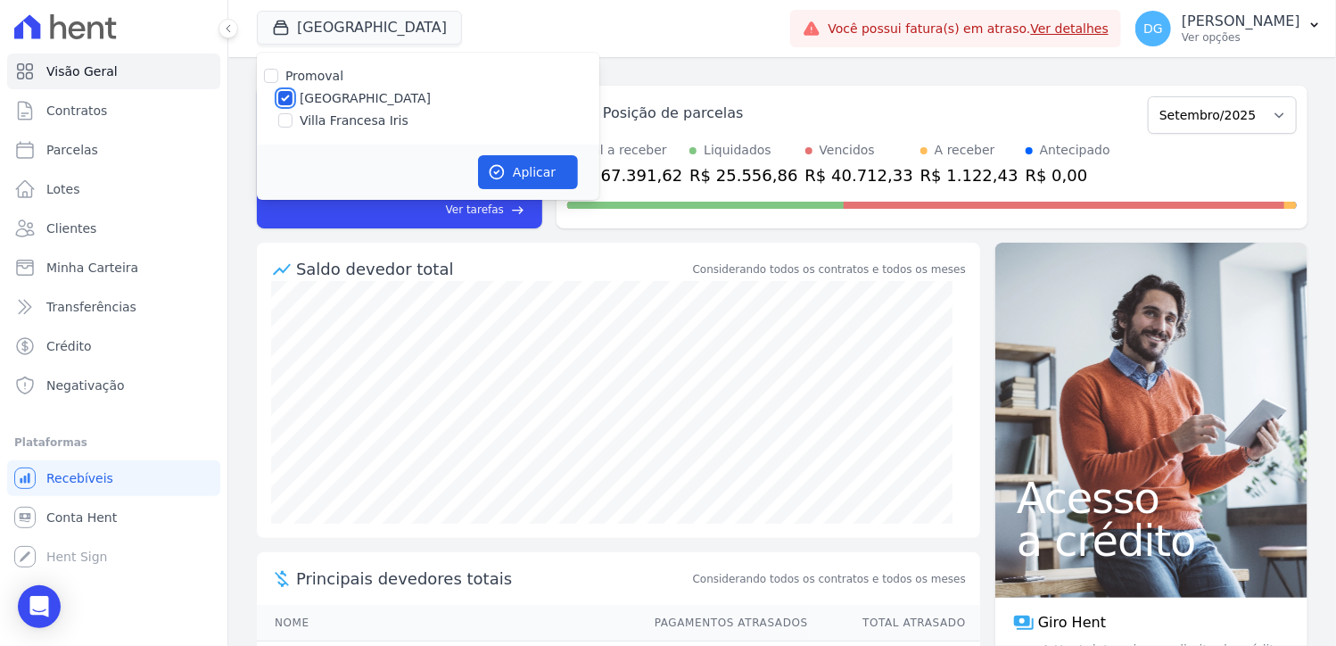
click at [285, 103] on input "[GEOGRAPHIC_DATA]" at bounding box center [285, 98] width 14 height 14
checkbox input "false"
click at [285, 119] on input "Villa Francesa Iris" at bounding box center [285, 120] width 14 height 14
checkbox input "true"
click at [532, 181] on button "Aplicar" at bounding box center [528, 172] width 100 height 34
